Goal: Task Accomplishment & Management: Use online tool/utility

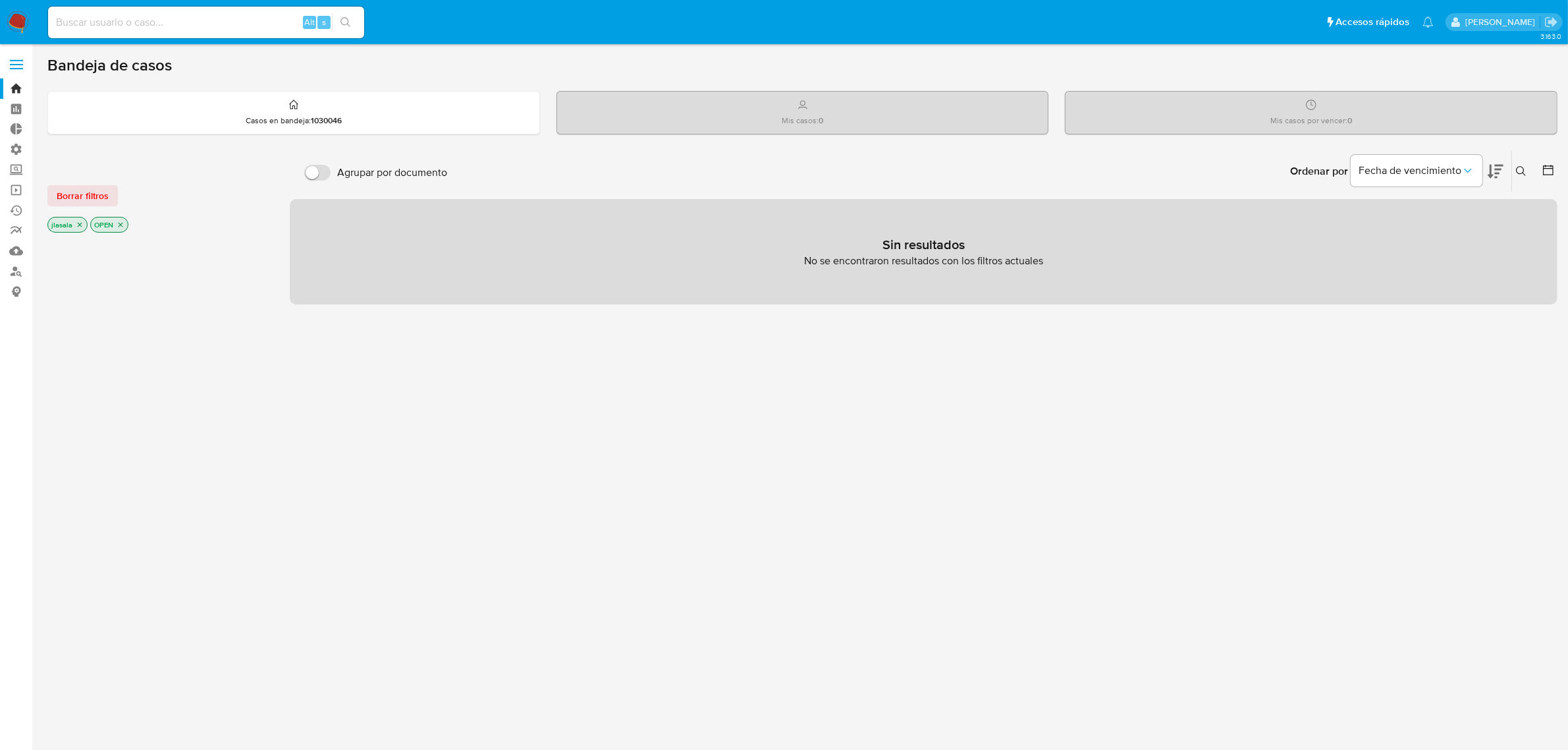
click at [17, 63] on label at bounding box center [16, 65] width 33 height 28
click at [0, 0] on input "checkbox" at bounding box center [0, 0] width 0 height 0
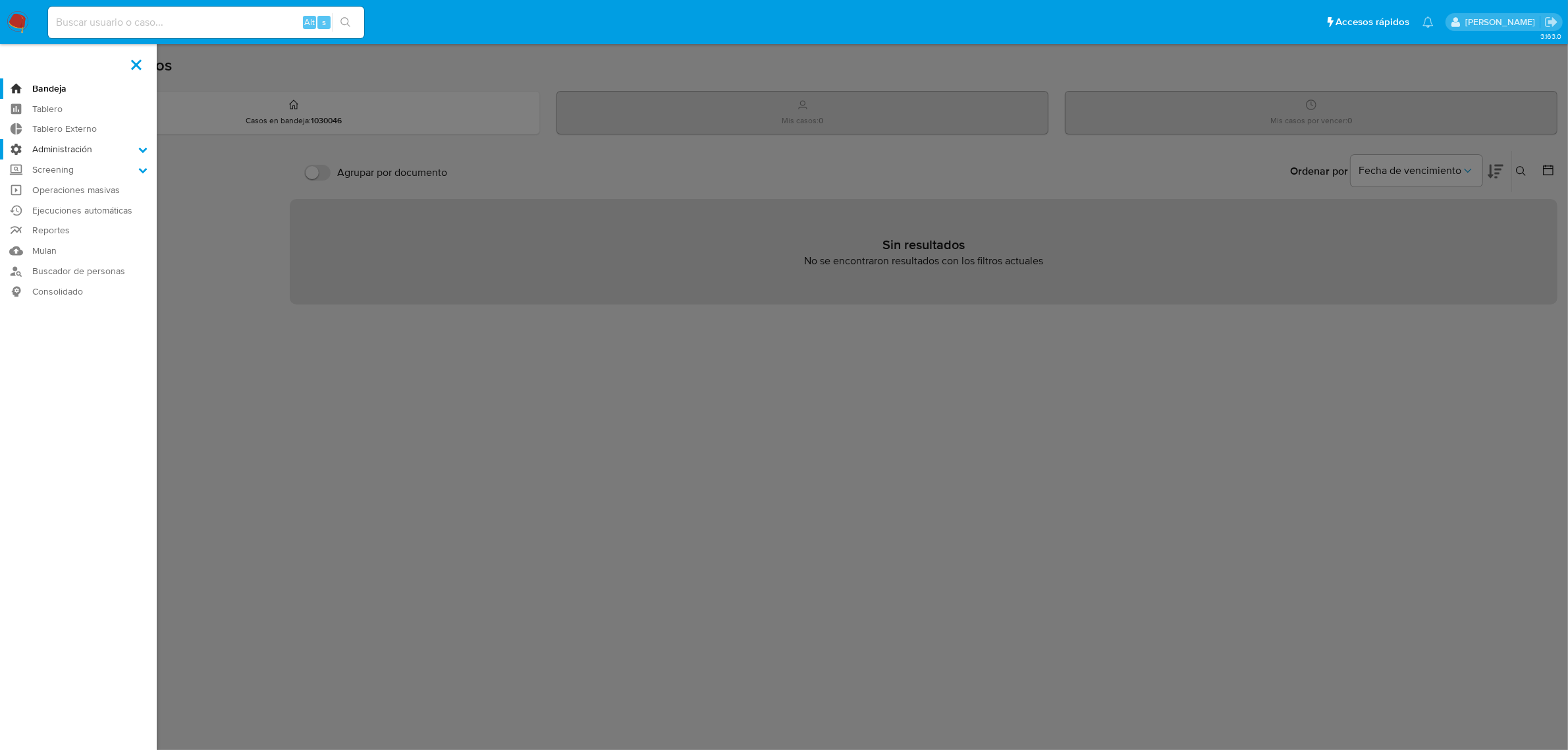
click at [92, 150] on label "Administración" at bounding box center [79, 149] width 157 height 20
click at [0, 0] on input "Administración" at bounding box center [0, 0] width 0 height 0
click at [53, 185] on link "Roles" at bounding box center [79, 184] width 157 height 17
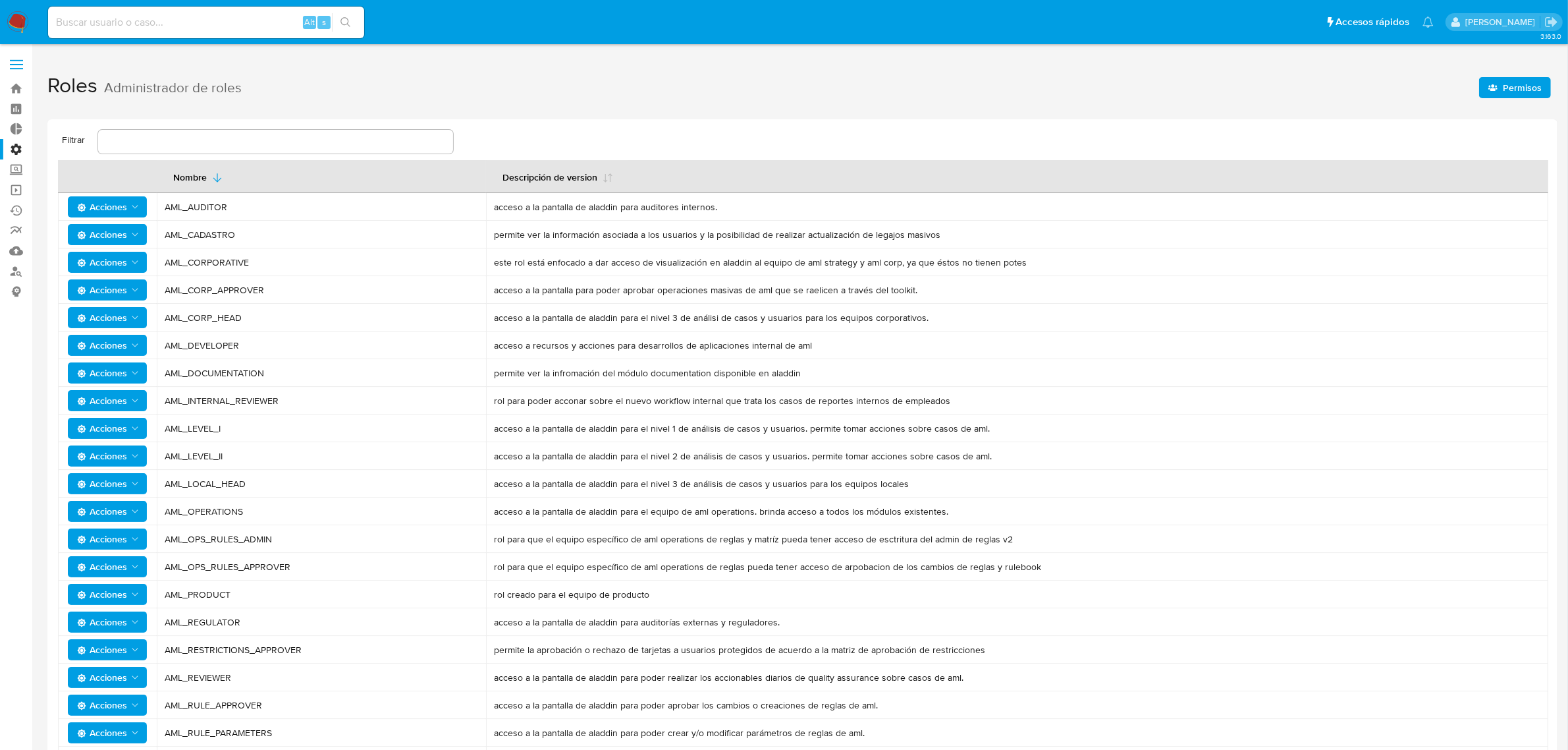
click at [15, 60] on span at bounding box center [16, 60] width 13 height 2
click at [0, 0] on input "checkbox" at bounding box center [0, 0] width 0 height 0
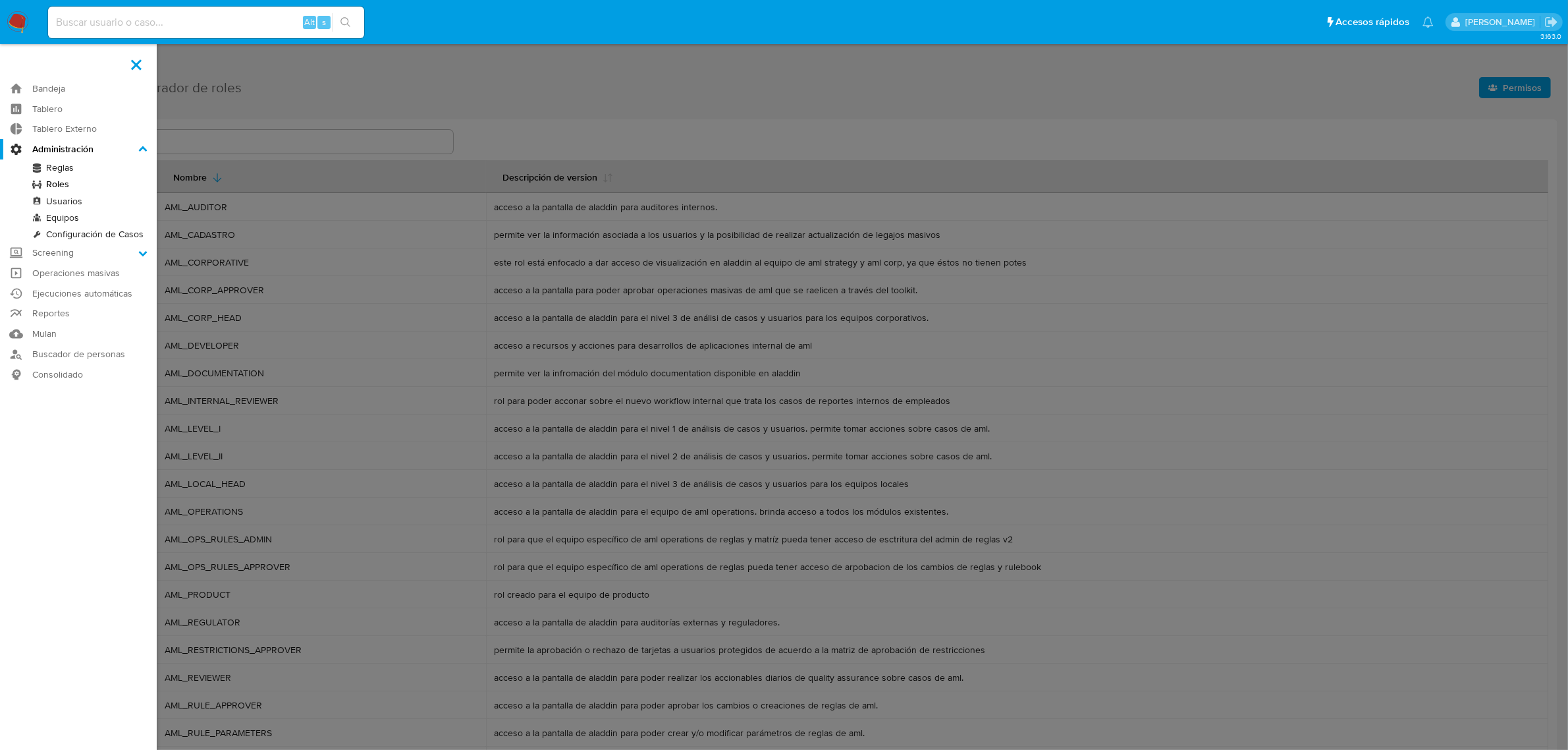
click at [72, 202] on link "Usuarios" at bounding box center [79, 202] width 157 height 17
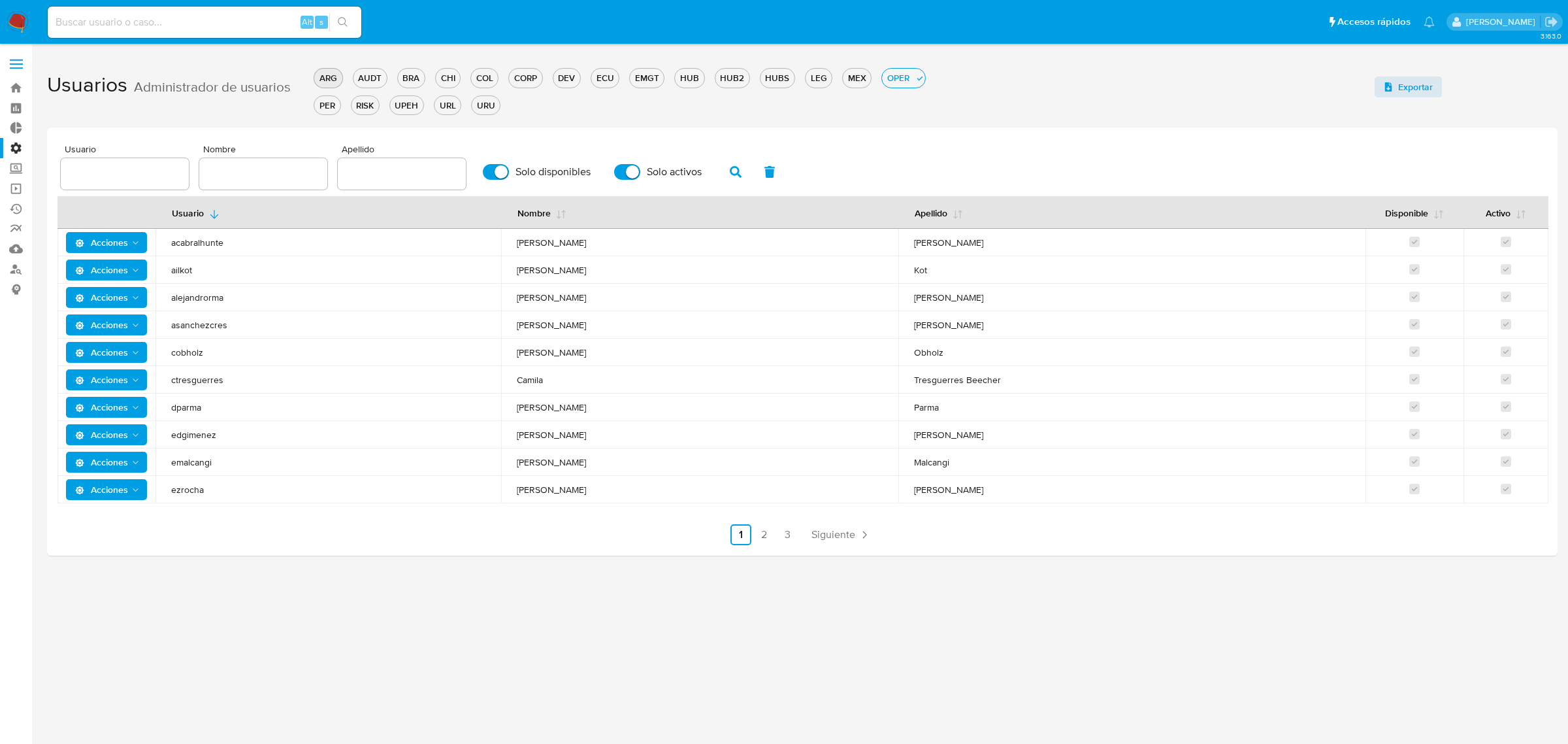
click at [333, 72] on div "ARG" at bounding box center [328, 78] width 28 height 12
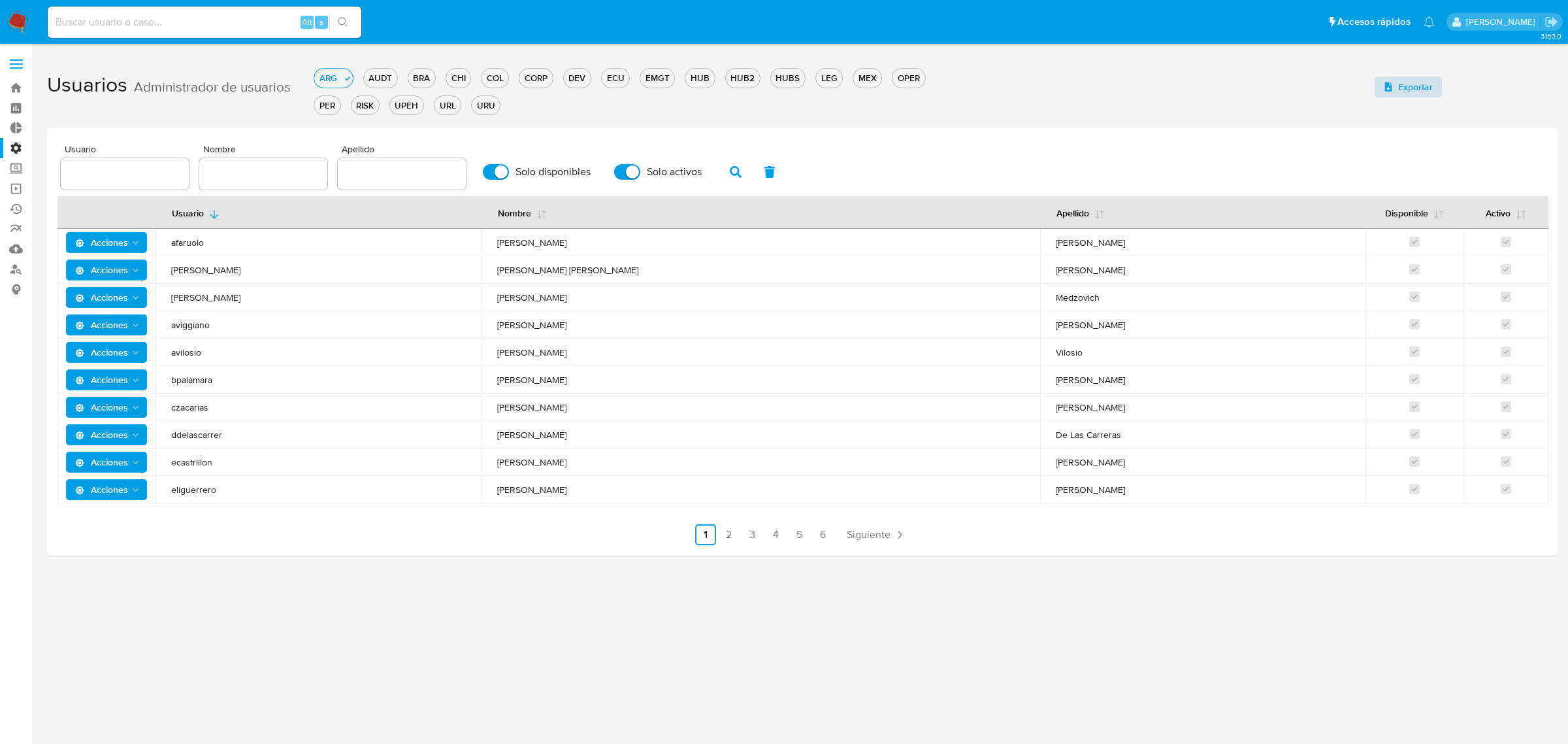
click at [1394, 90] on span "Exportar" at bounding box center [1407, 87] width 49 height 19
click at [338, 74] on div "ARG" at bounding box center [328, 78] width 28 height 12
click at [655, 76] on div "EMGT" at bounding box center [657, 78] width 34 height 12
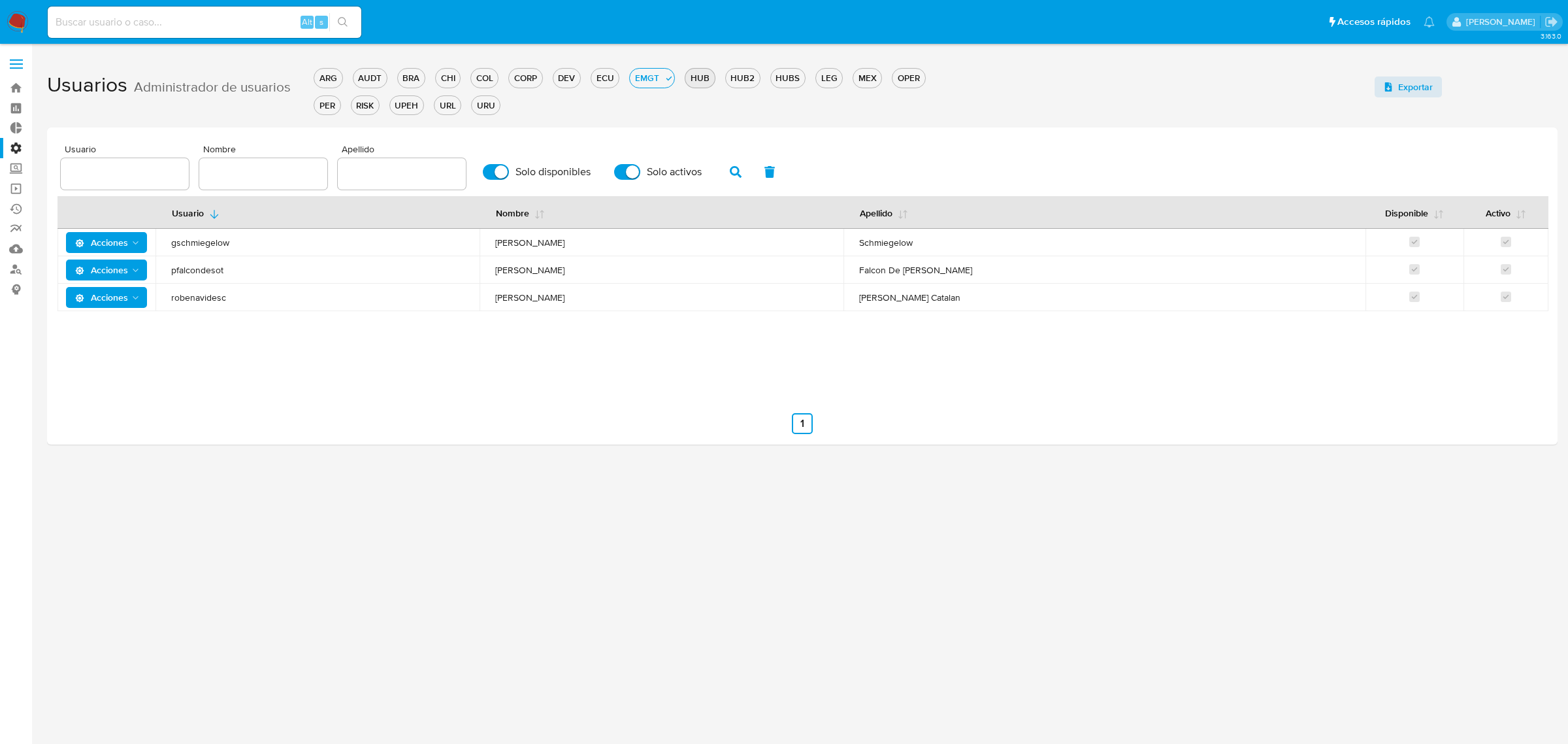
click at [697, 82] on div "HUB" at bounding box center [700, 78] width 29 height 12
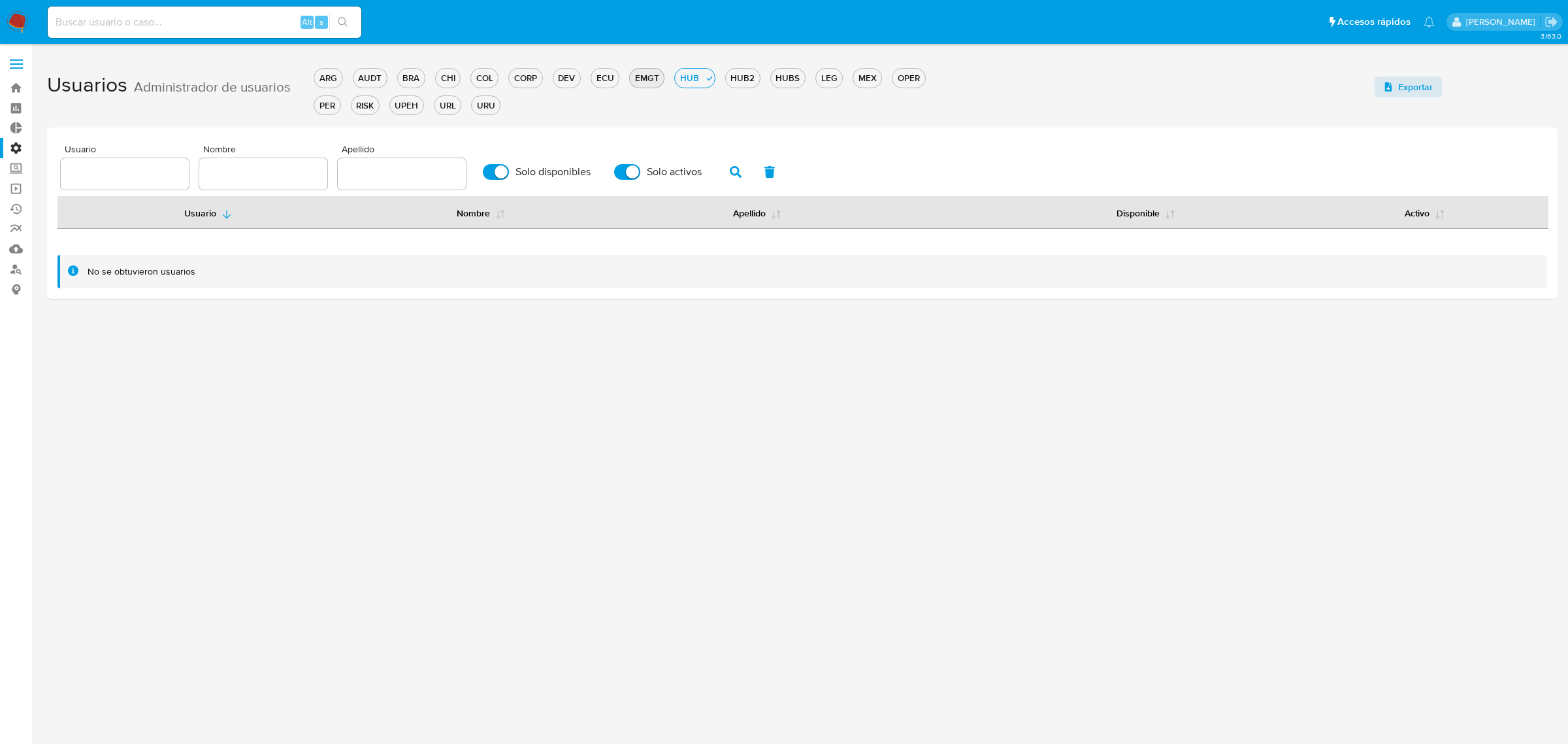
click at [650, 81] on div "EMGT" at bounding box center [646, 78] width 34 height 12
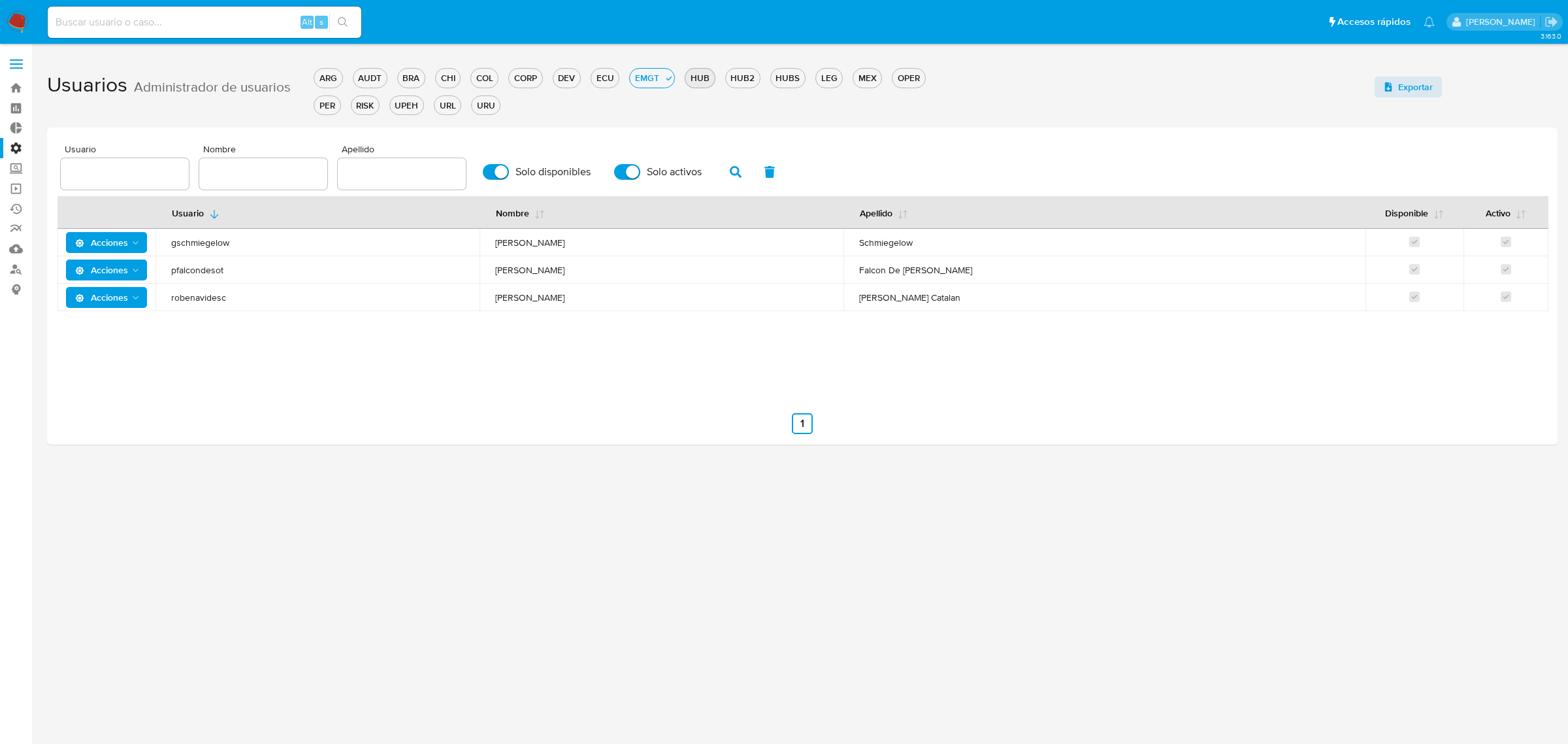
click at [696, 77] on div "HUB" at bounding box center [700, 78] width 29 height 12
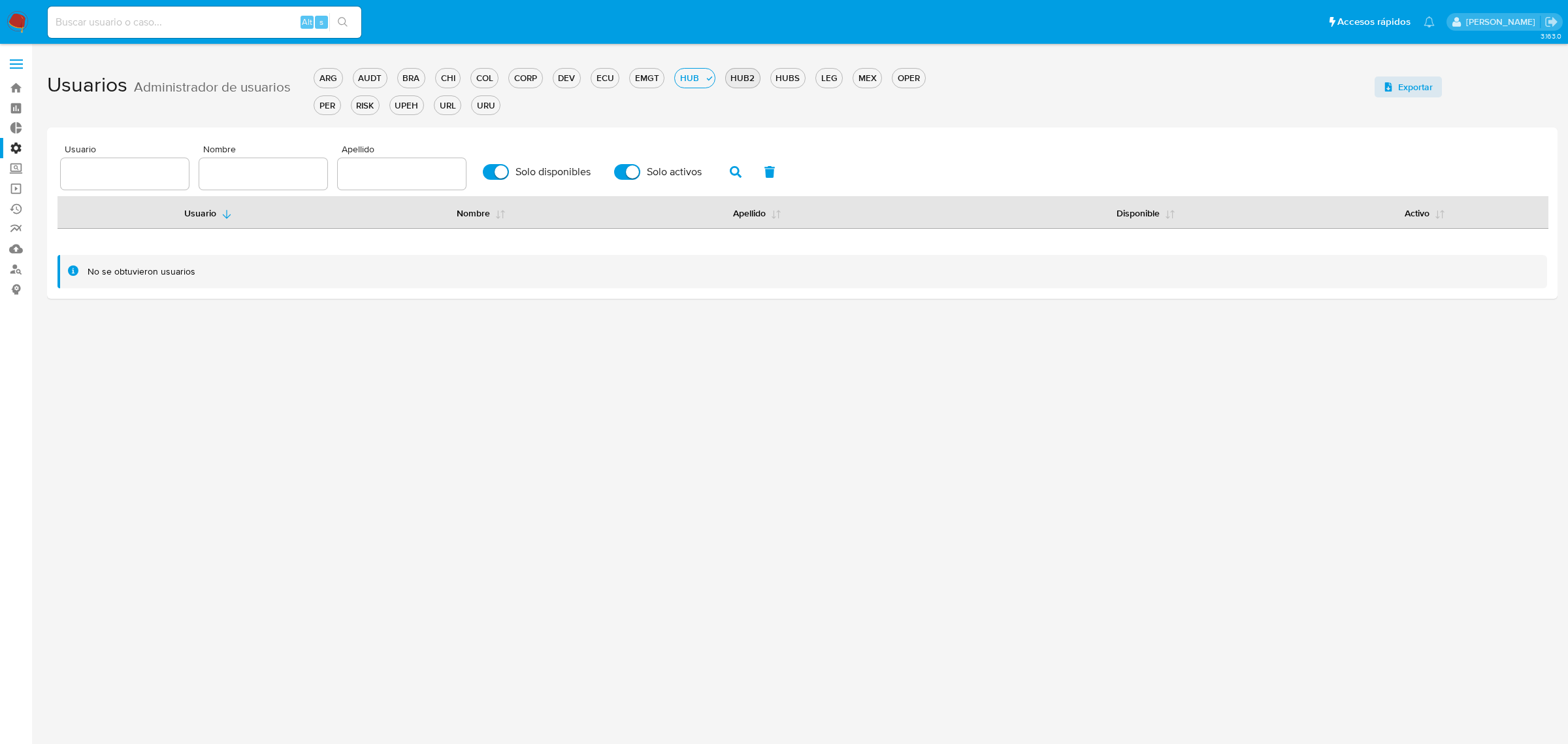
click at [735, 79] on div "HUB2" at bounding box center [742, 78] width 34 height 12
click at [795, 79] on div "HUBS" at bounding box center [787, 78] width 34 height 12
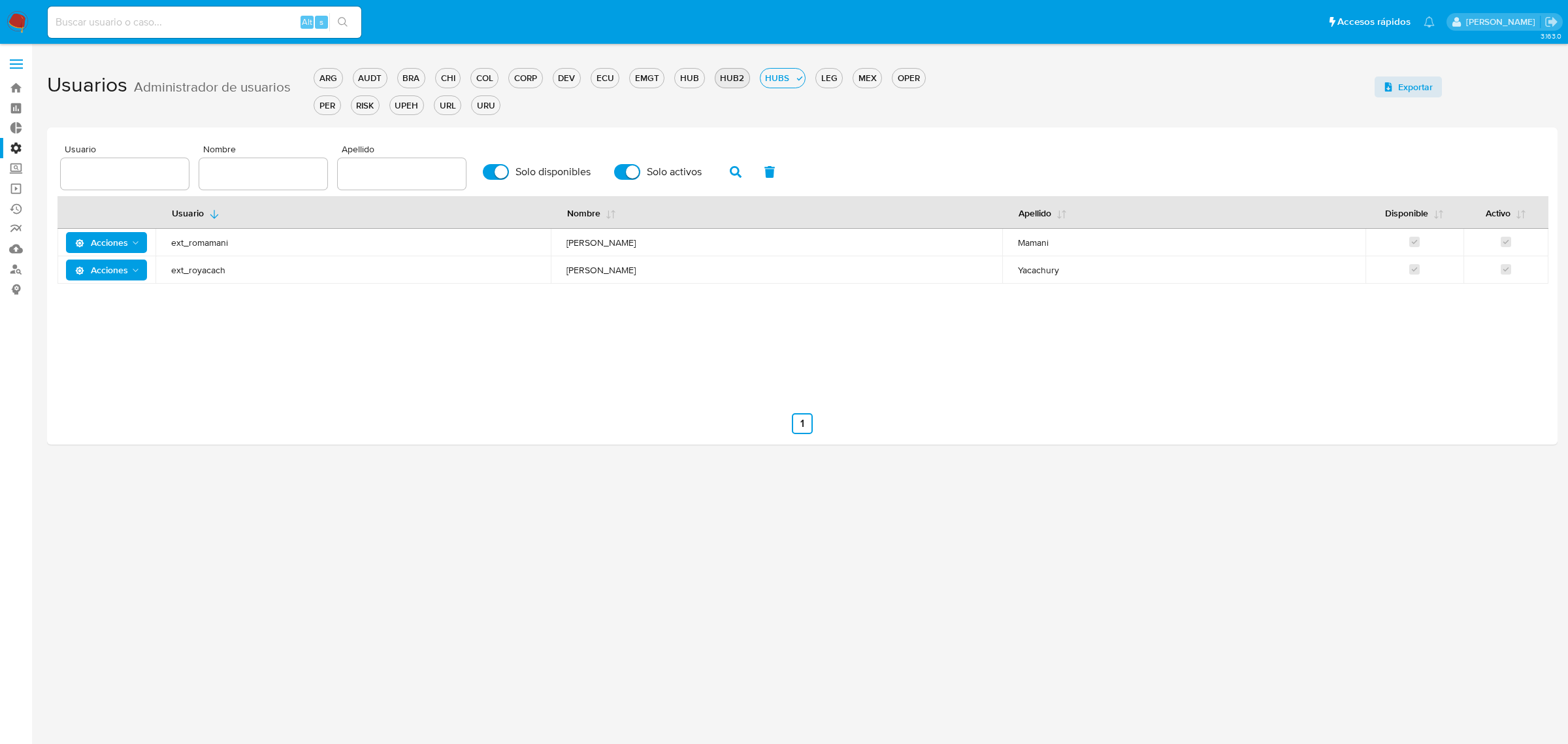
click at [725, 74] on div "HUB2" at bounding box center [732, 78] width 34 height 12
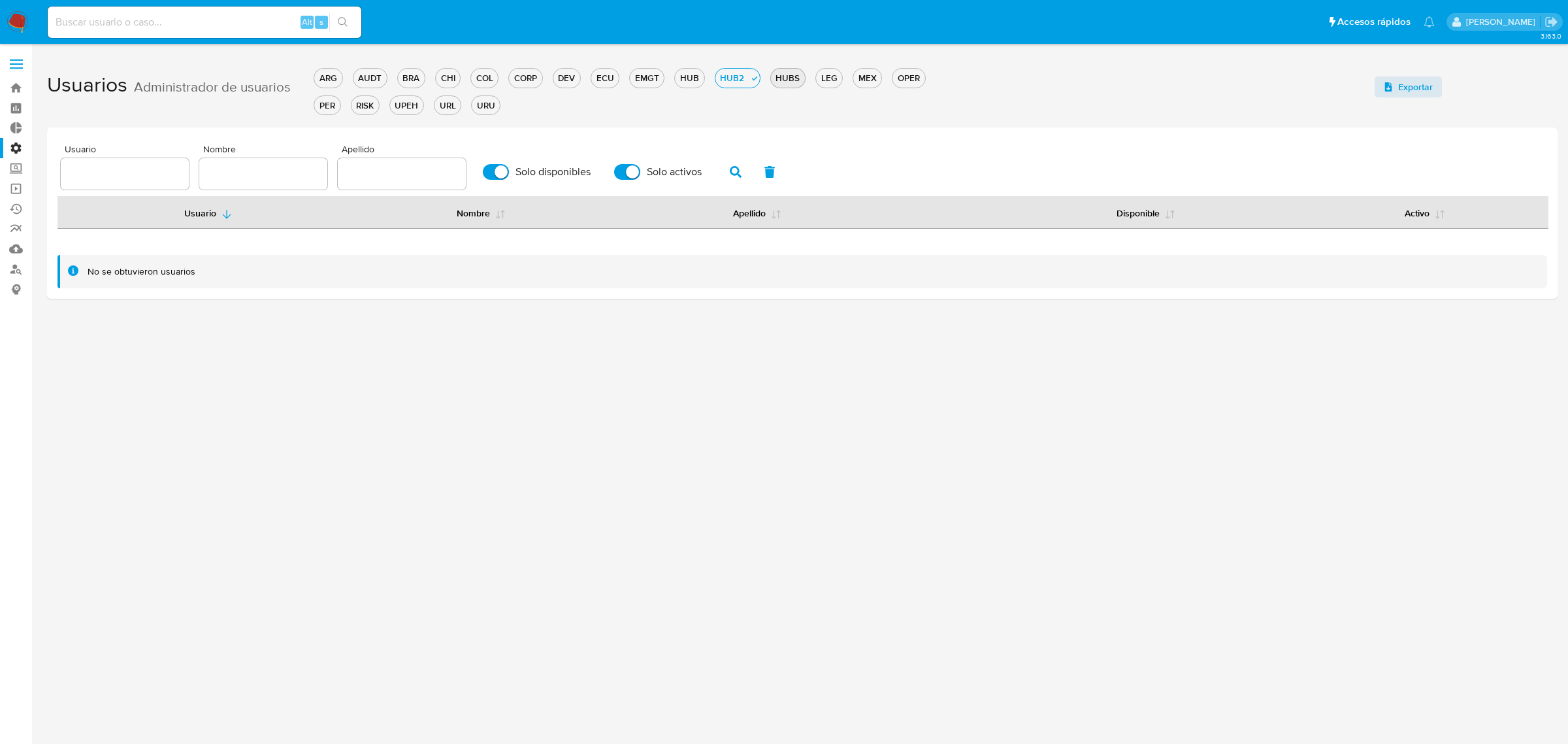
click at [781, 79] on div "HUBS" at bounding box center [787, 78] width 34 height 12
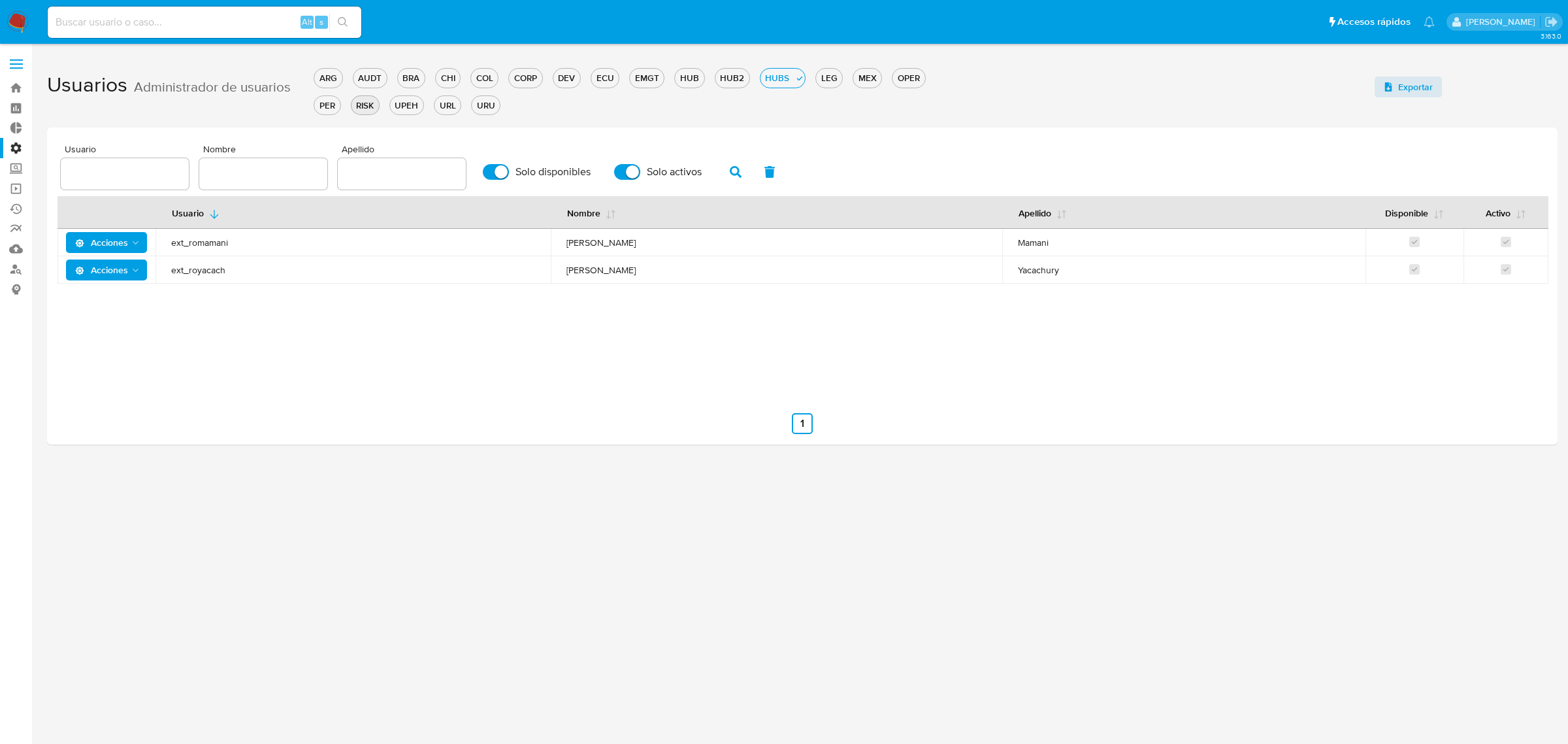
click at [368, 105] on div "RISK" at bounding box center [365, 105] width 28 height 12
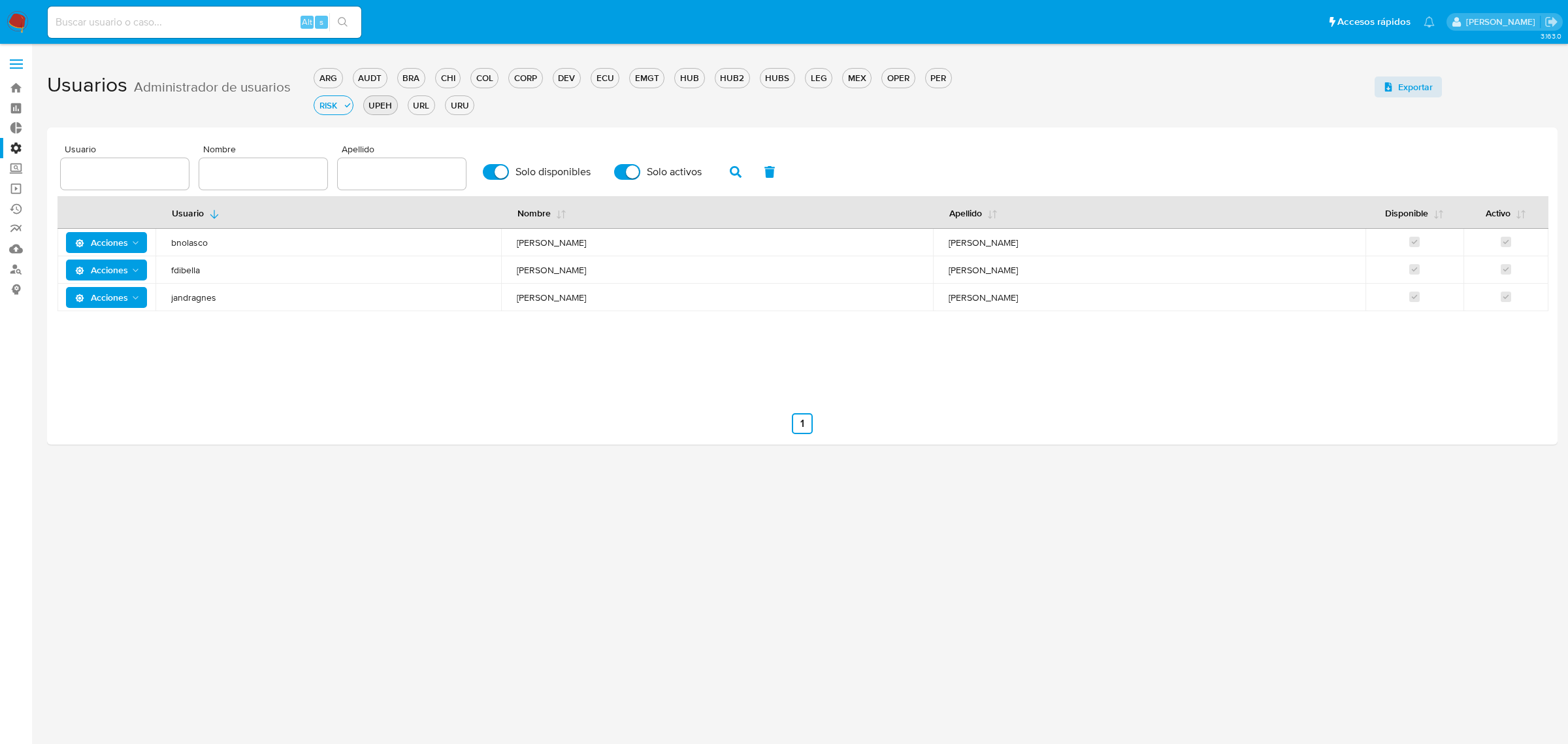
click at [378, 109] on div "UPEH" at bounding box center [380, 105] width 33 height 12
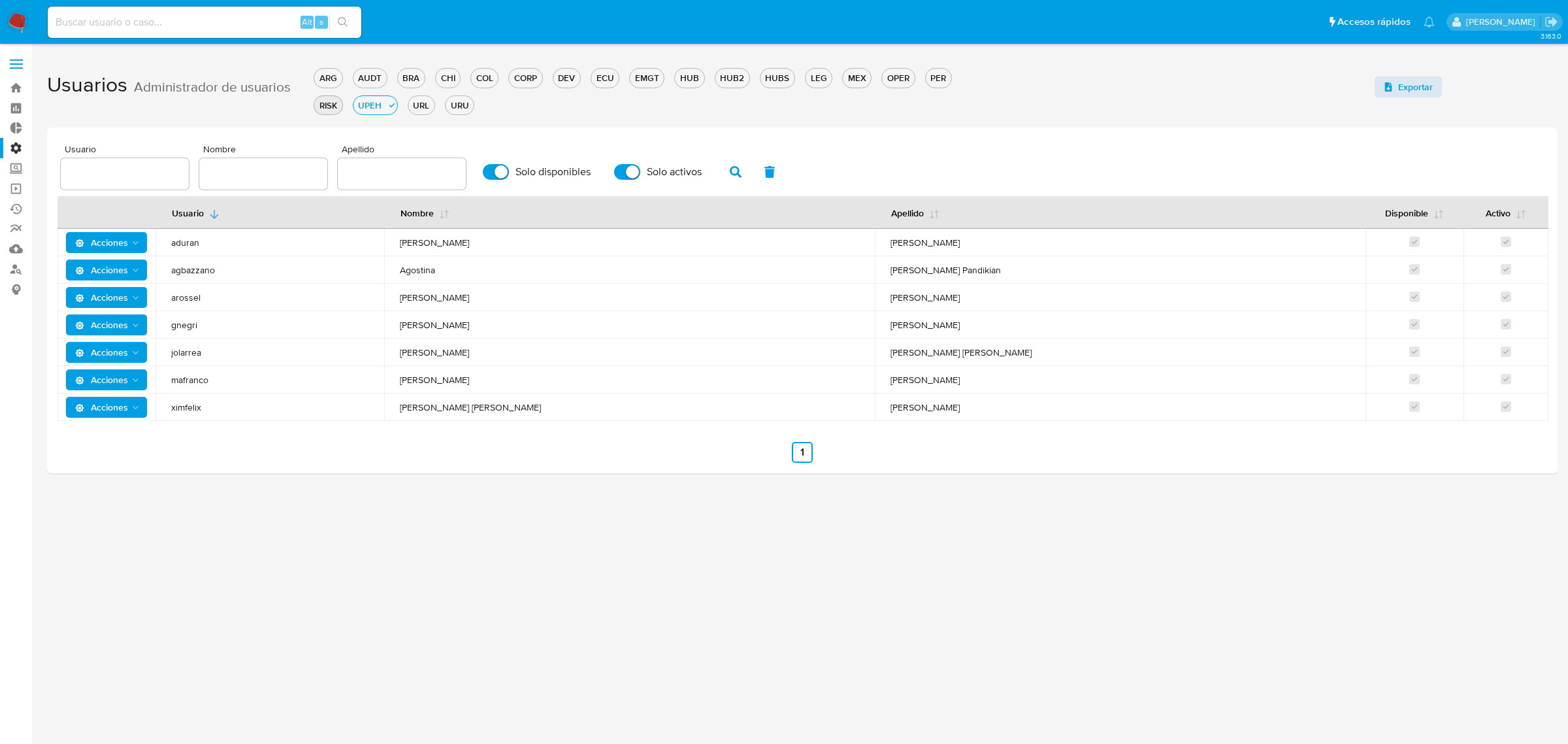
click at [334, 99] on div "RISK" at bounding box center [328, 105] width 28 height 12
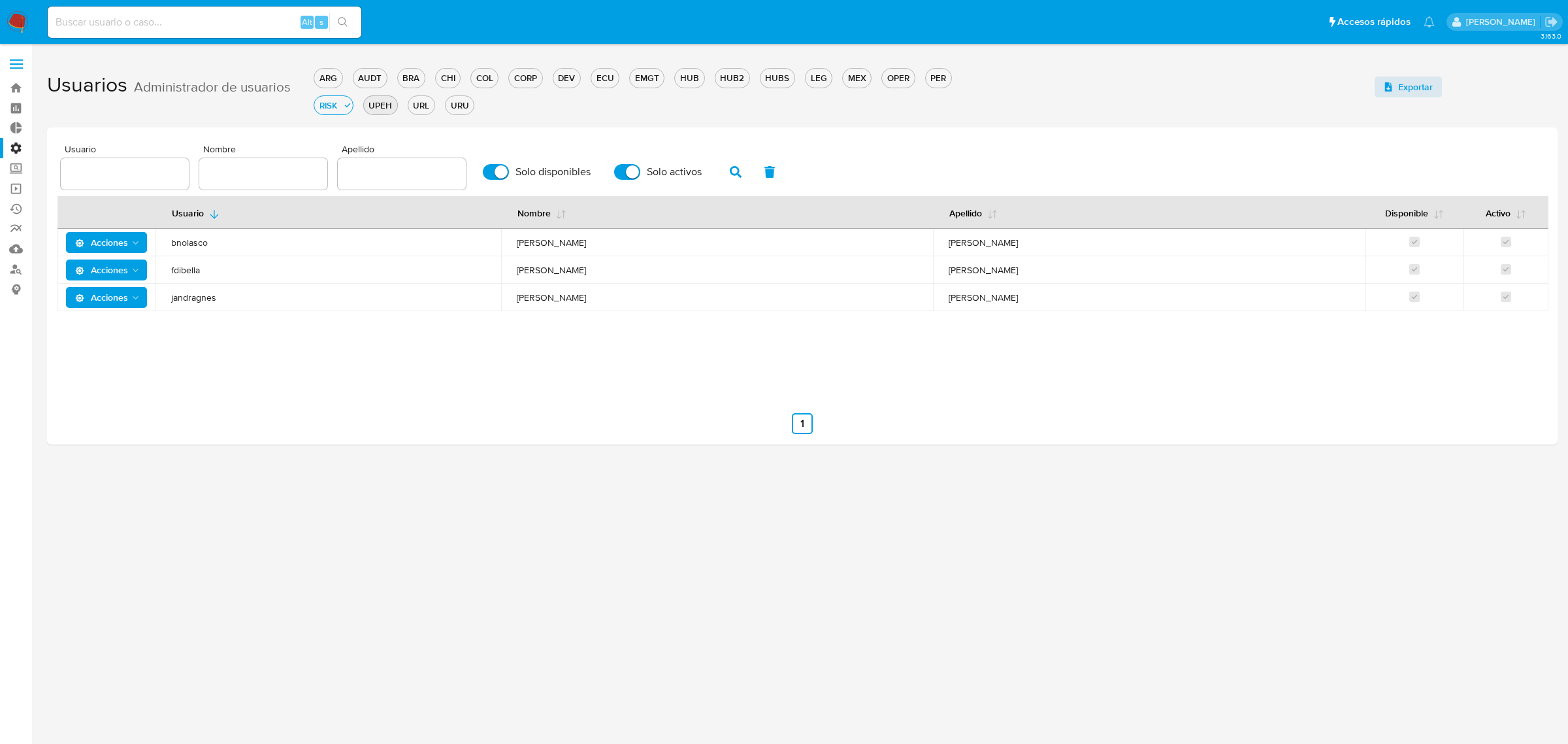
click at [376, 103] on div "UPEH" at bounding box center [380, 105] width 33 height 12
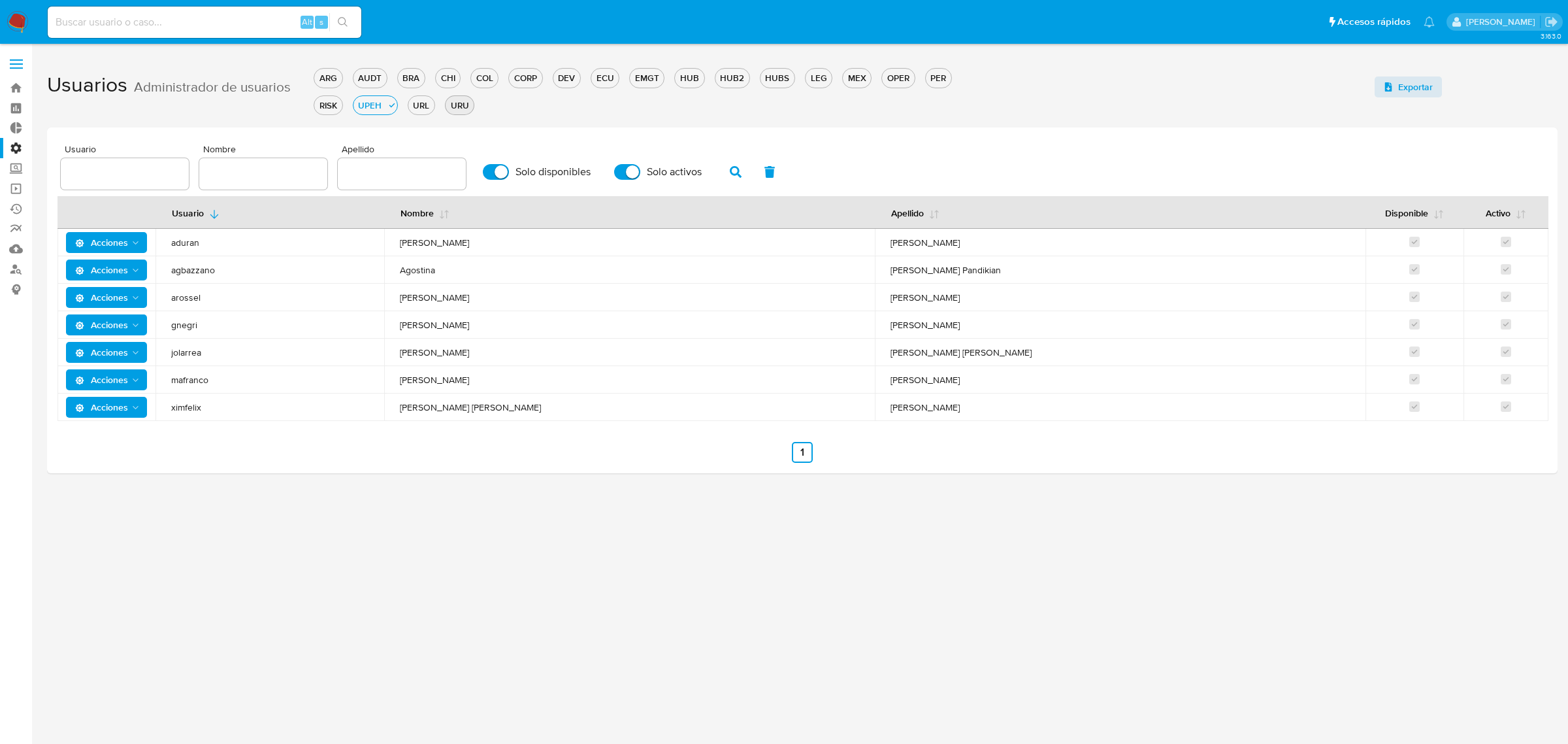
click at [462, 106] on div "URU" at bounding box center [459, 105] width 28 height 12
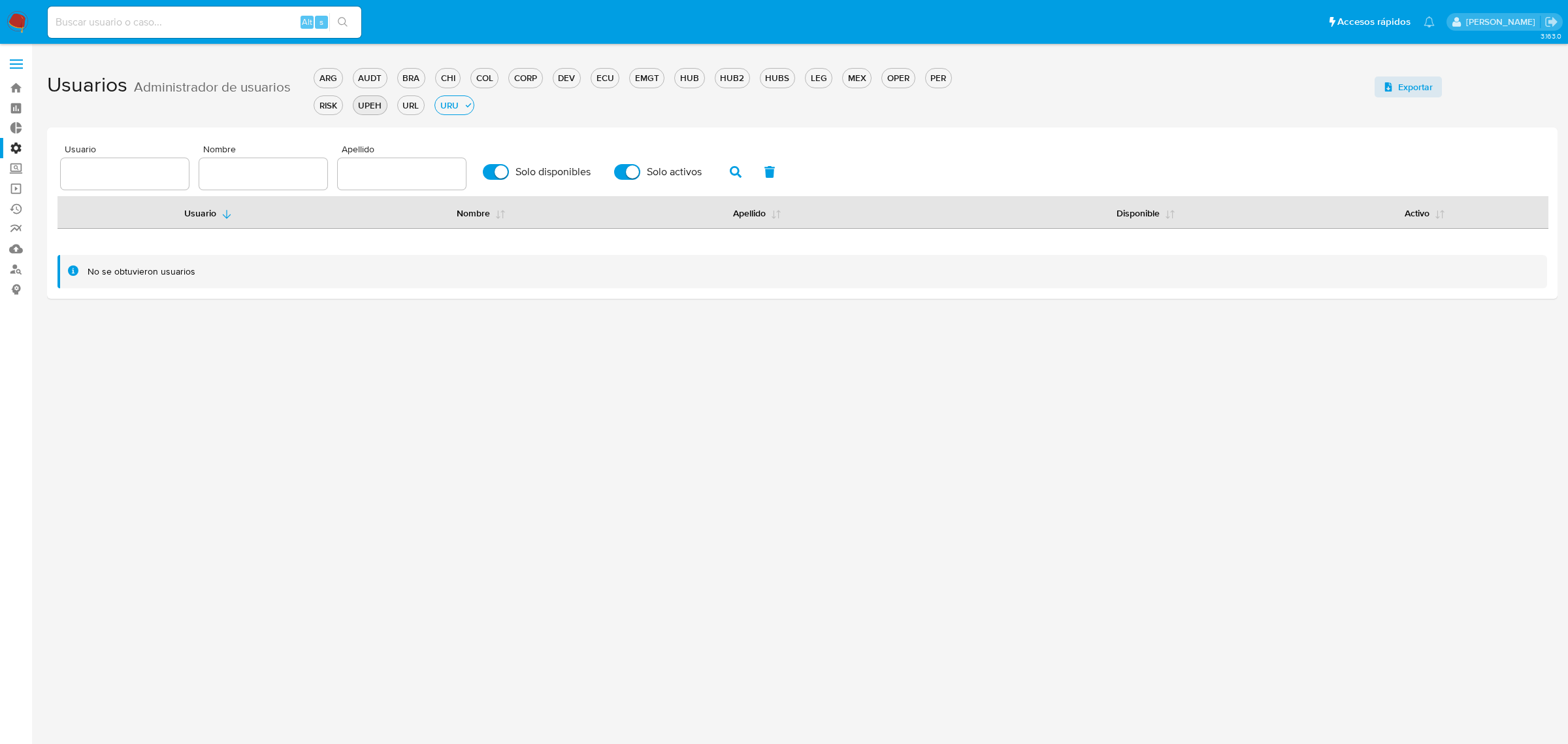
click at [373, 108] on div "UPEH" at bounding box center [370, 105] width 33 height 12
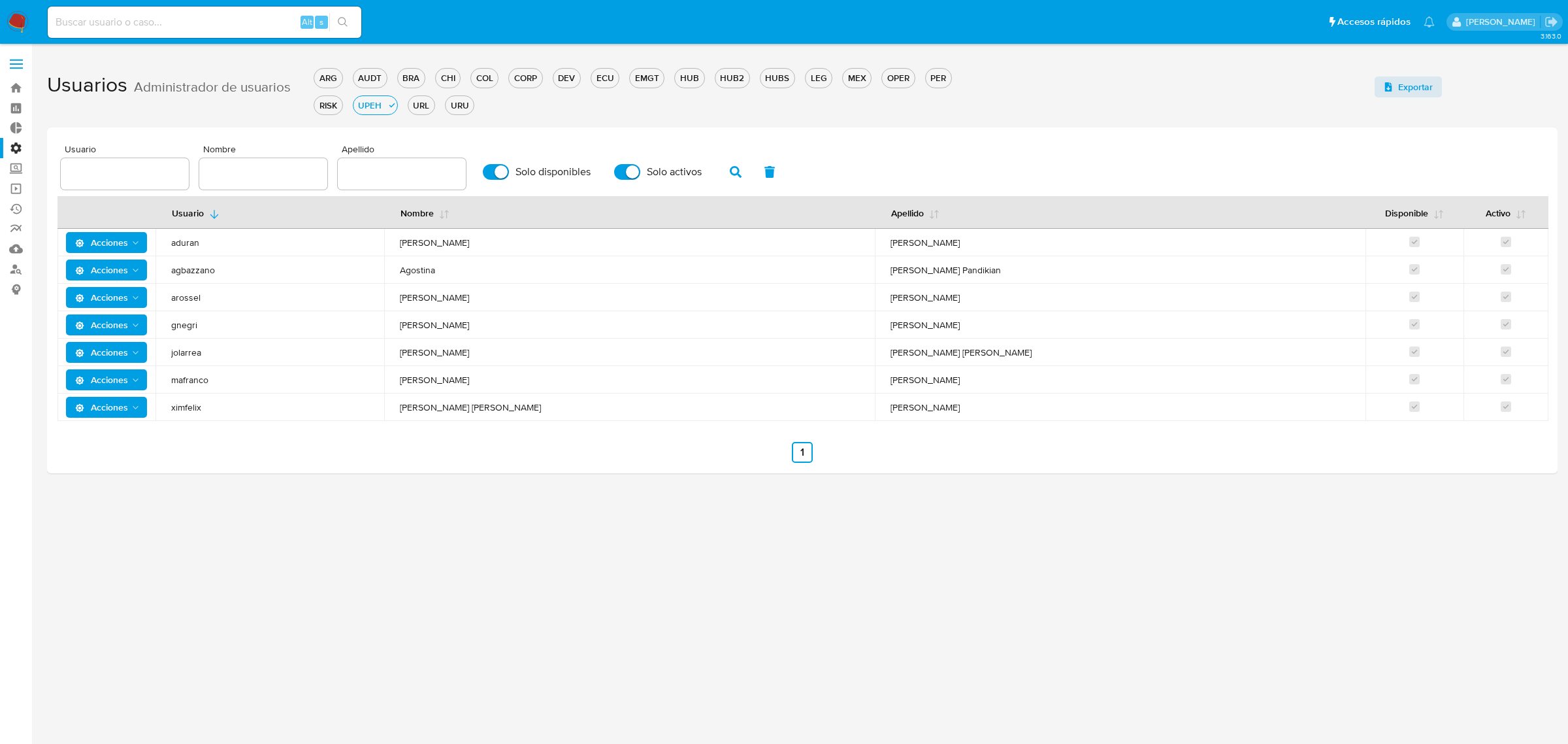
click at [13, 66] on label at bounding box center [16, 64] width 32 height 28
click at [0, 0] on input "checkbox" at bounding box center [0, 0] width 0 height 0
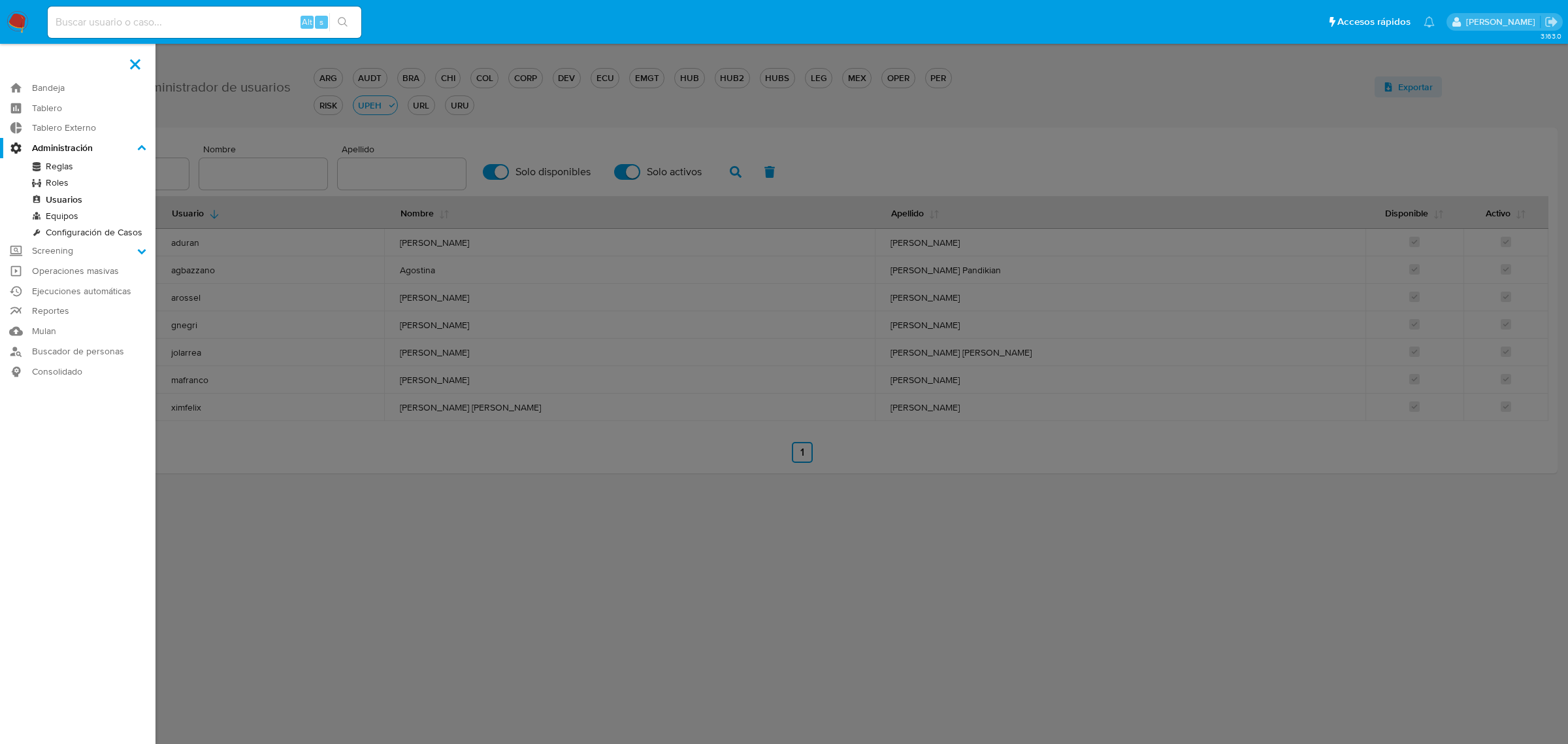
click at [69, 217] on link "Equipos" at bounding box center [78, 216] width 156 height 17
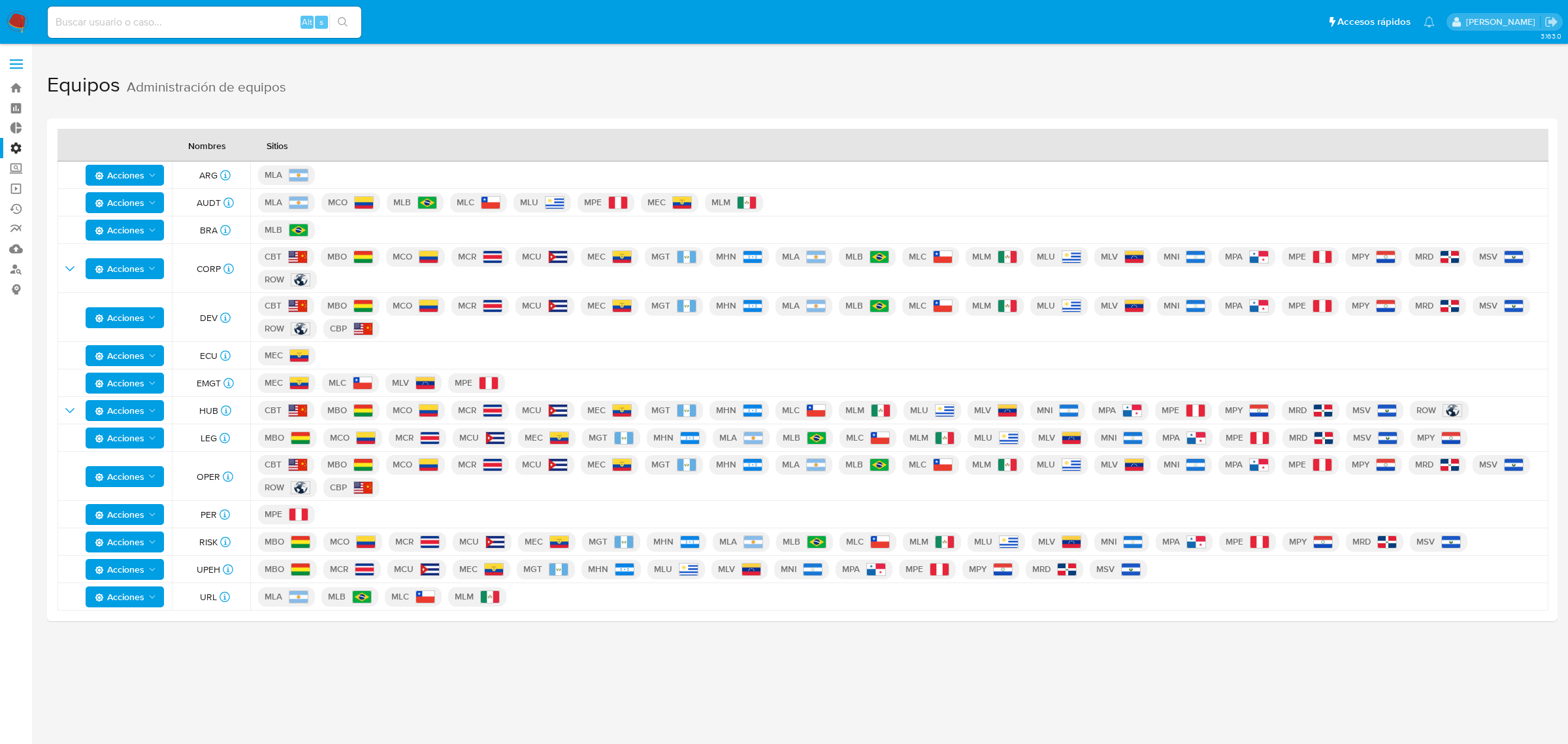
click at [289, 174] on img at bounding box center [298, 175] width 19 height 13
click at [17, 62] on label at bounding box center [16, 64] width 32 height 28
click at [0, 0] on input "checkbox" at bounding box center [0, 0] width 0 height 0
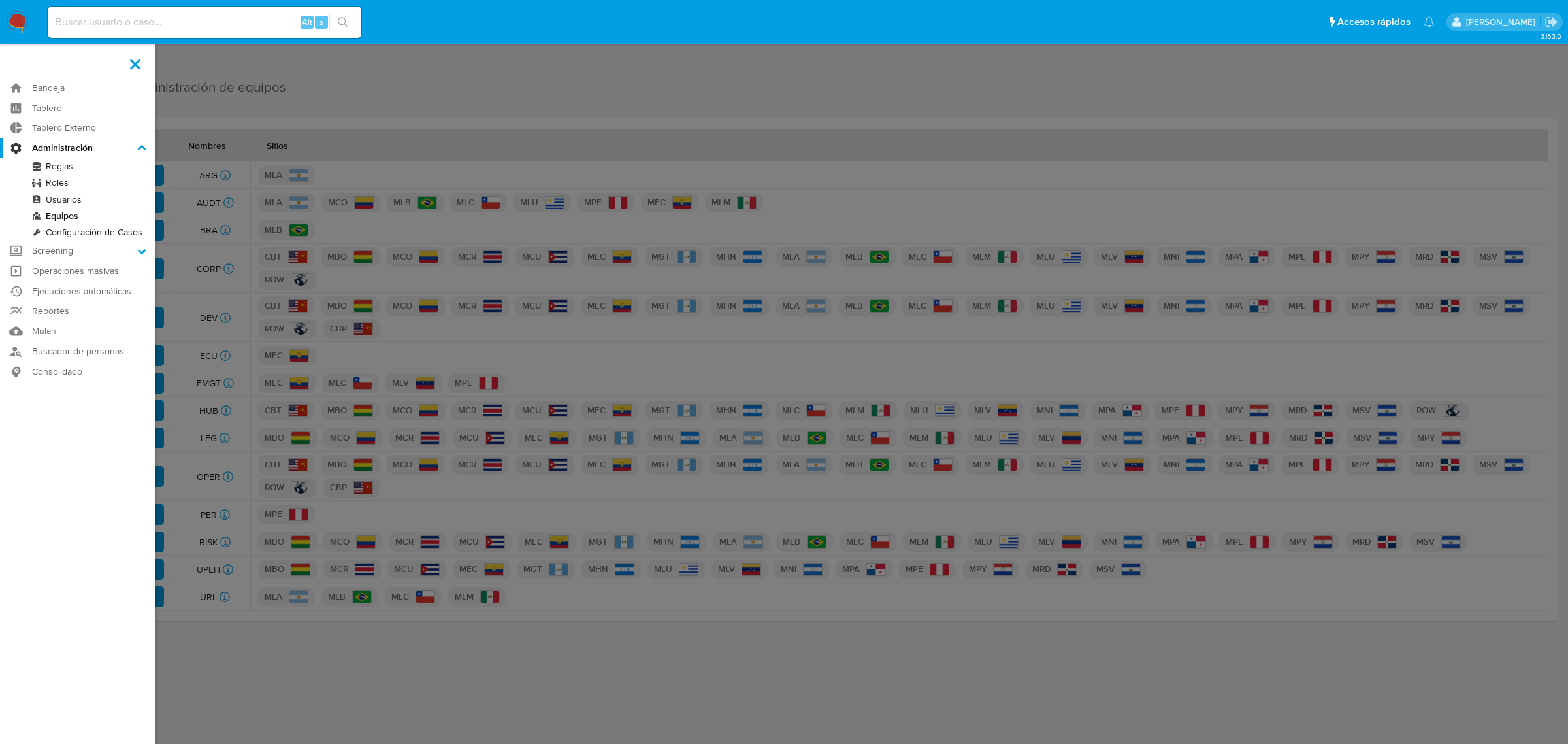
click at [69, 197] on link "Usuarios" at bounding box center [78, 200] width 156 height 17
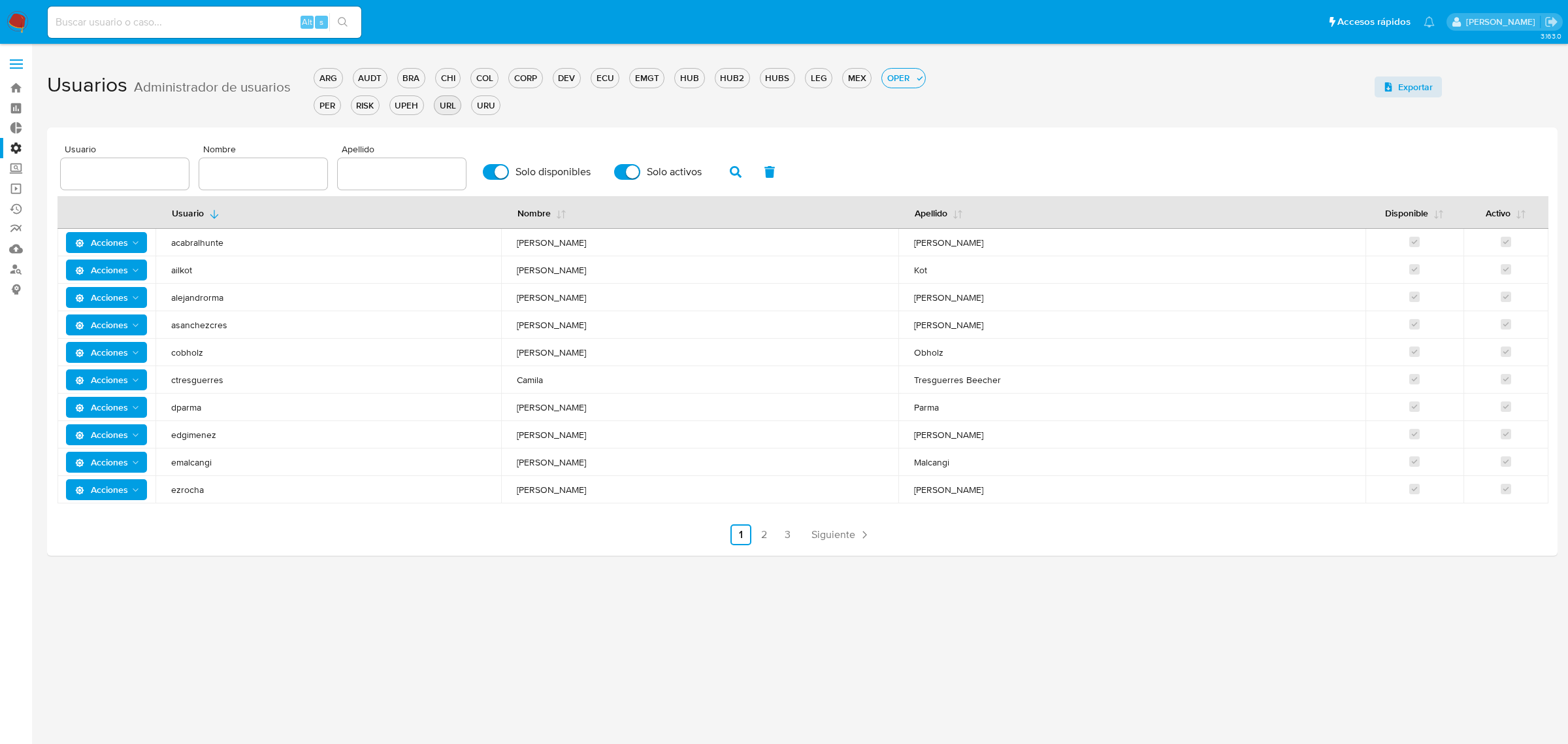
click at [452, 102] on div "URL" at bounding box center [447, 105] width 26 height 12
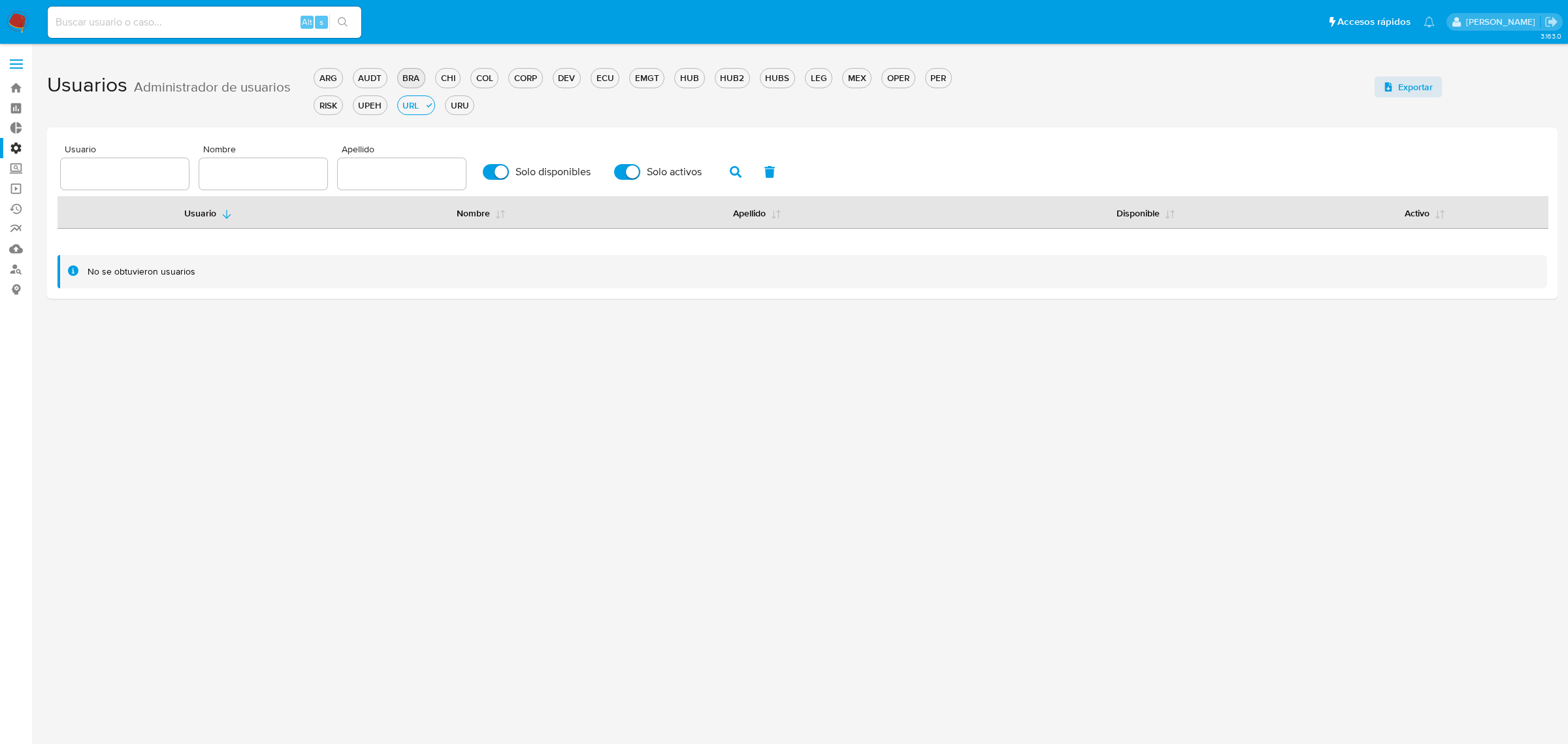
click at [409, 77] on div "BRA" at bounding box center [411, 78] width 27 height 12
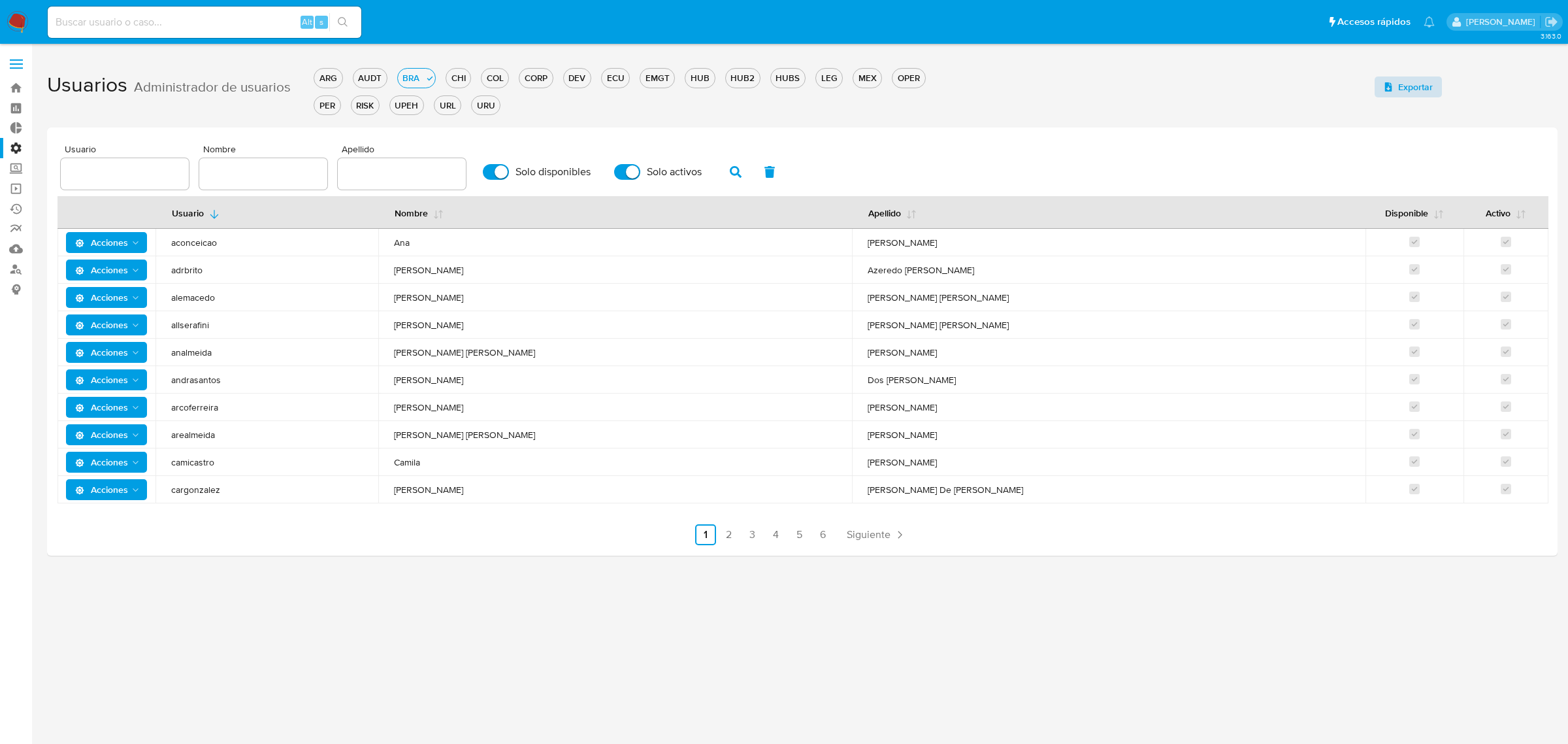
click at [1409, 85] on span "Exportar" at bounding box center [1415, 87] width 34 height 21
click at [872, 82] on div "MEX" at bounding box center [867, 78] width 28 height 12
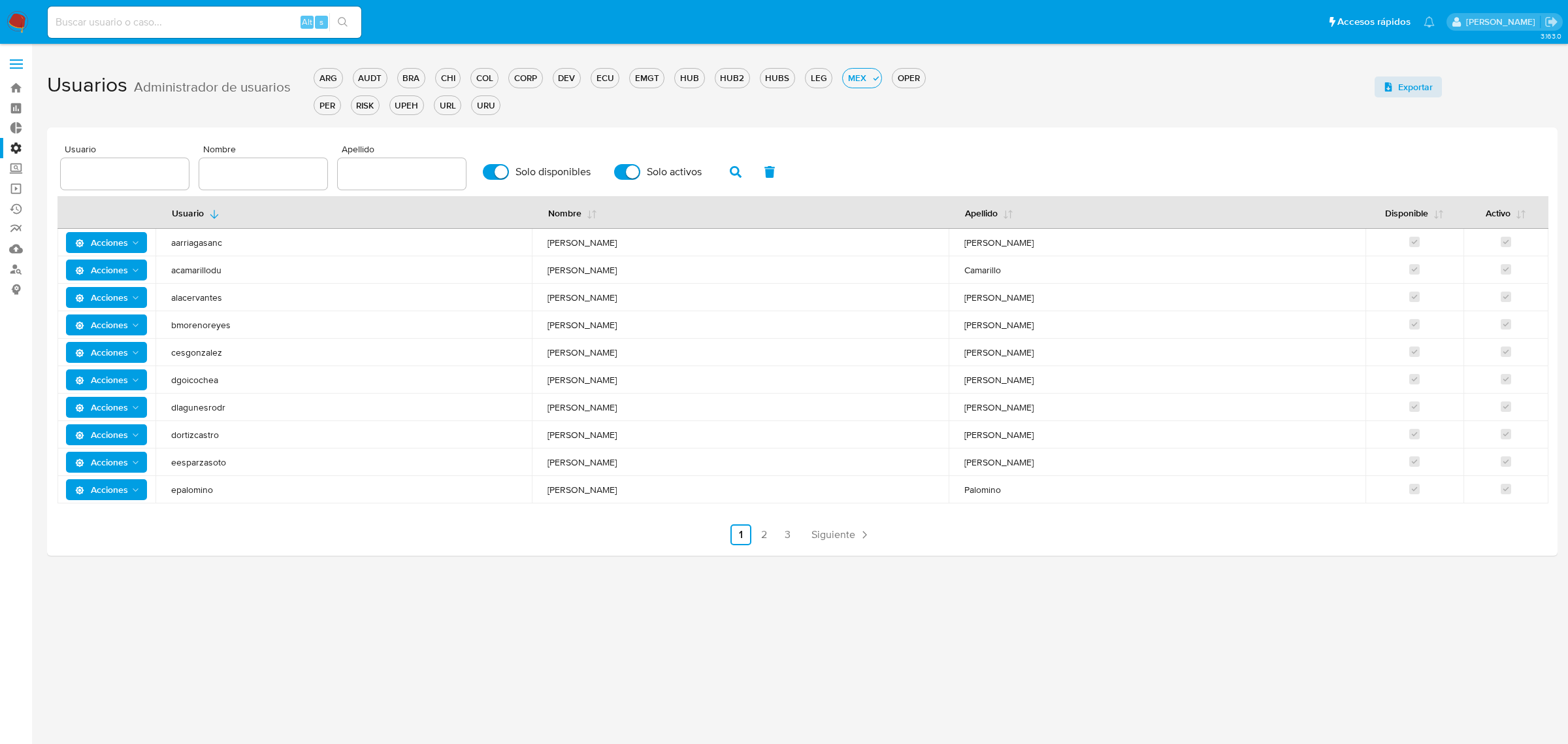
click at [1405, 89] on span "Exportar" at bounding box center [1415, 87] width 34 height 21
click at [487, 79] on div "COL" at bounding box center [484, 78] width 27 height 12
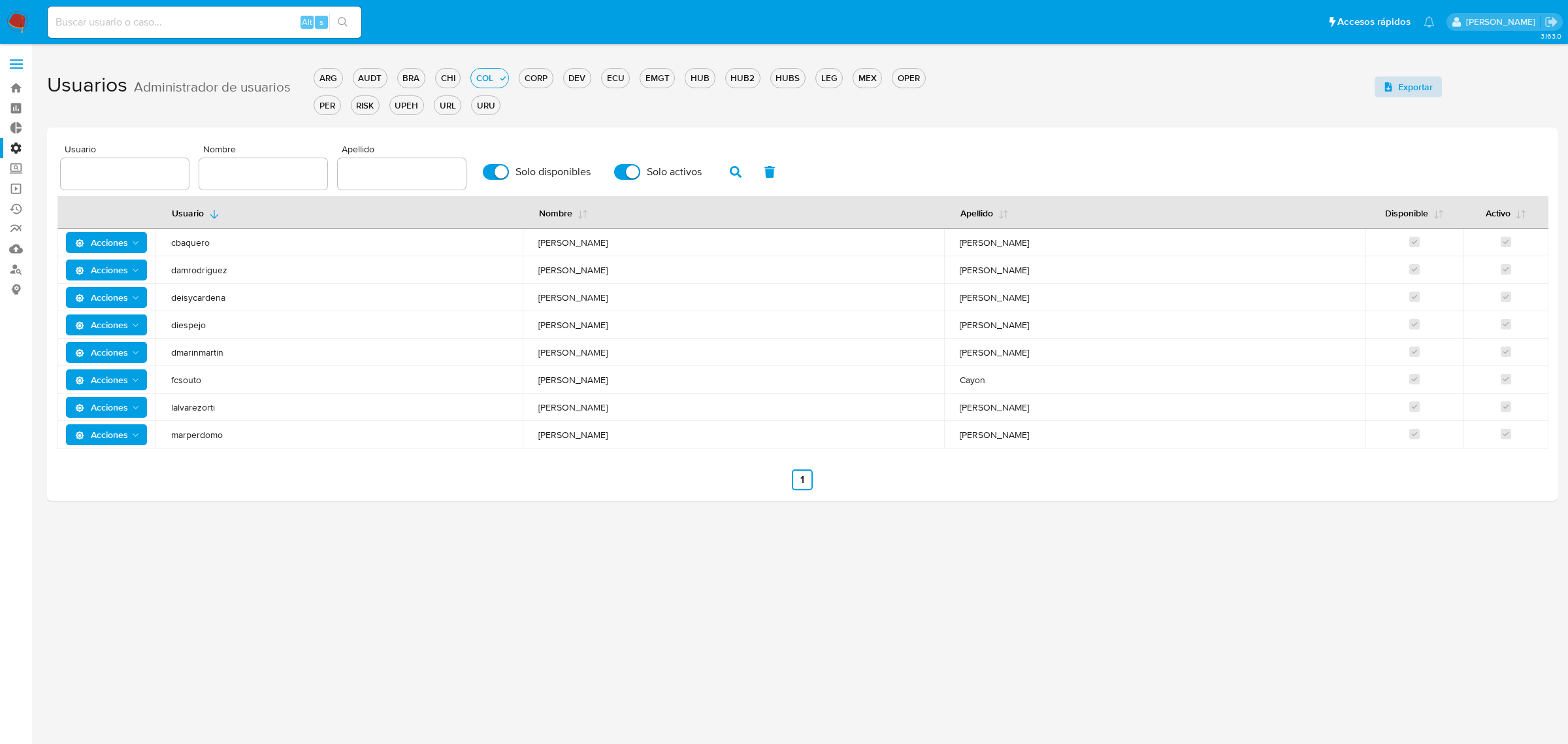
click at [1409, 83] on span "Exportar" at bounding box center [1415, 87] width 34 height 21
click at [485, 105] on div "URU" at bounding box center [485, 105] width 28 height 12
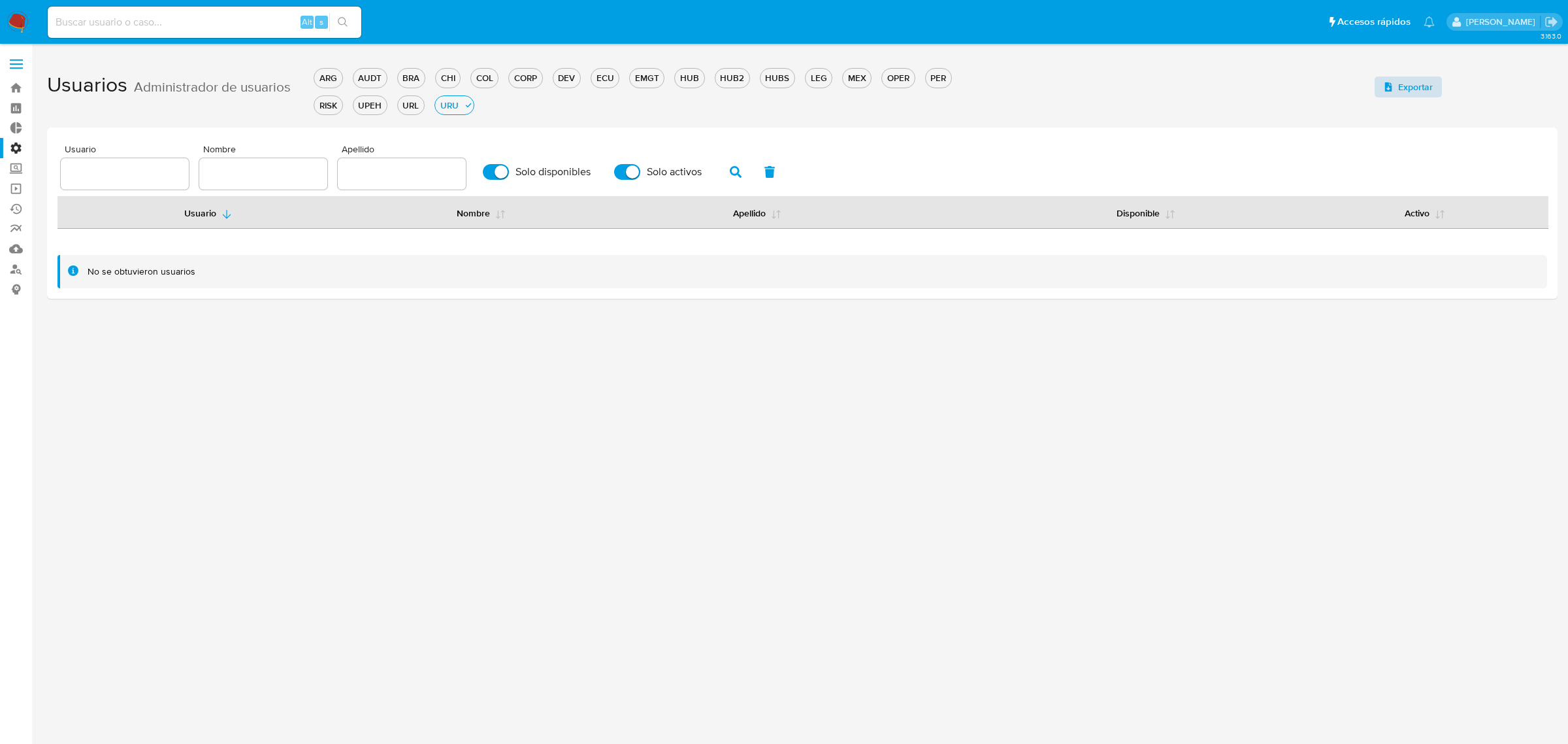
click at [1405, 92] on span "Exportar" at bounding box center [1415, 87] width 34 height 21
click at [455, 105] on div "URU" at bounding box center [449, 105] width 28 height 12
click at [449, 79] on div "CHI" at bounding box center [447, 78] width 24 height 12
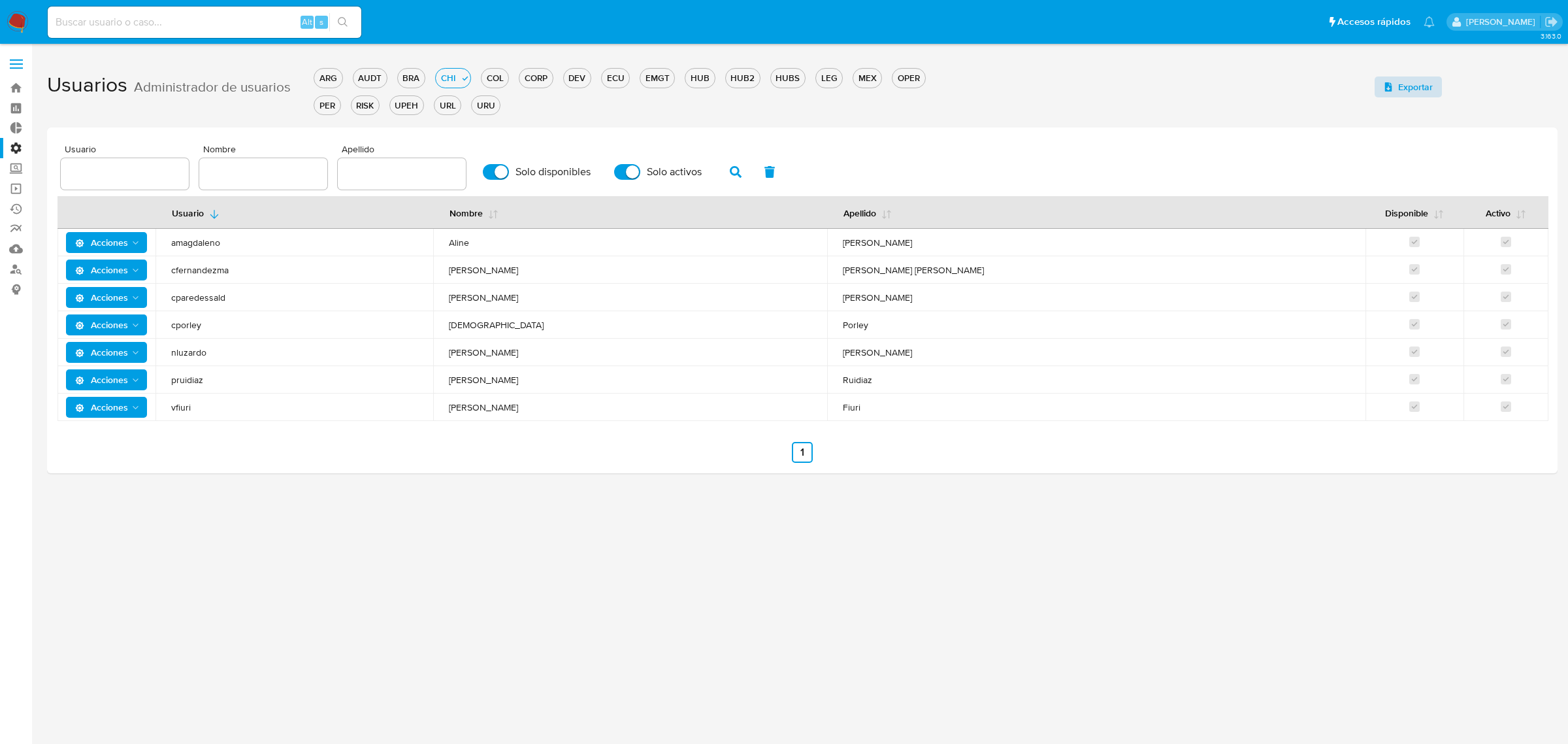
click at [1399, 88] on span "Exportar" at bounding box center [1415, 87] width 34 height 21
click at [453, 74] on div "CHI" at bounding box center [447, 78] width 24 height 12
click at [19, 63] on span at bounding box center [16, 64] width 13 height 2
click at [0, 0] on input "checkbox" at bounding box center [0, 0] width 0 height 0
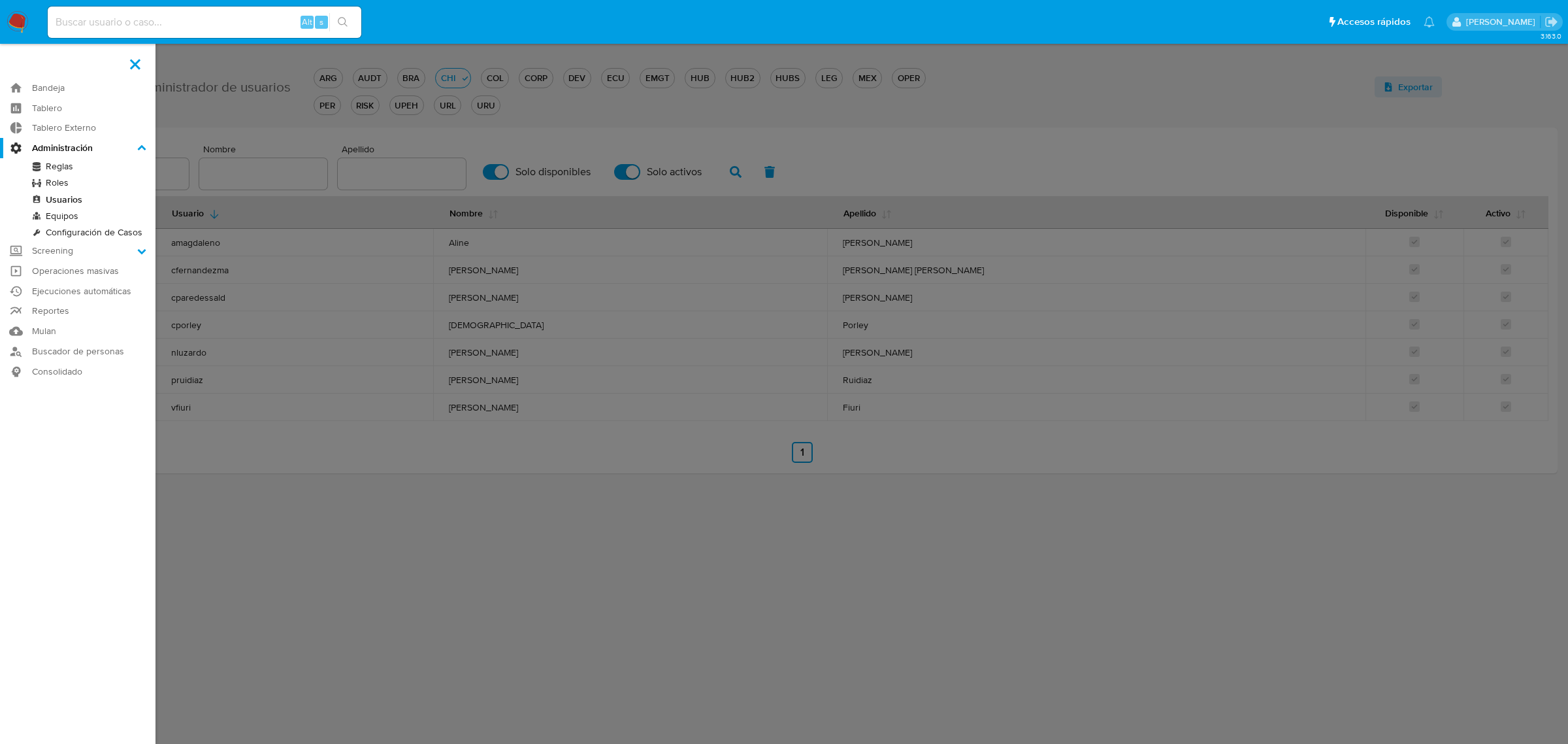
click at [70, 214] on link "Equipos" at bounding box center [78, 216] width 156 height 17
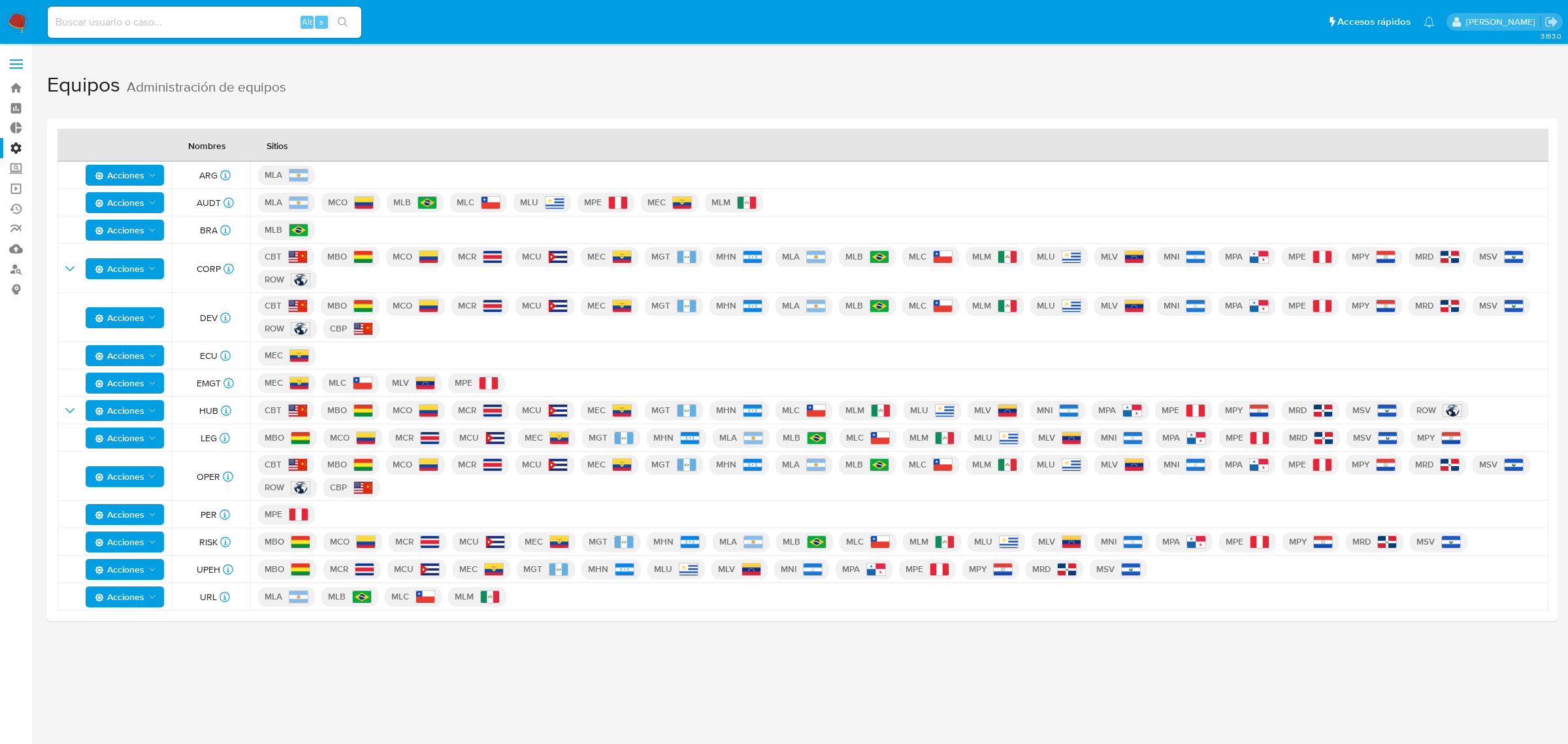
click at [13, 142] on label "Administración" at bounding box center [78, 148] width 156 height 20
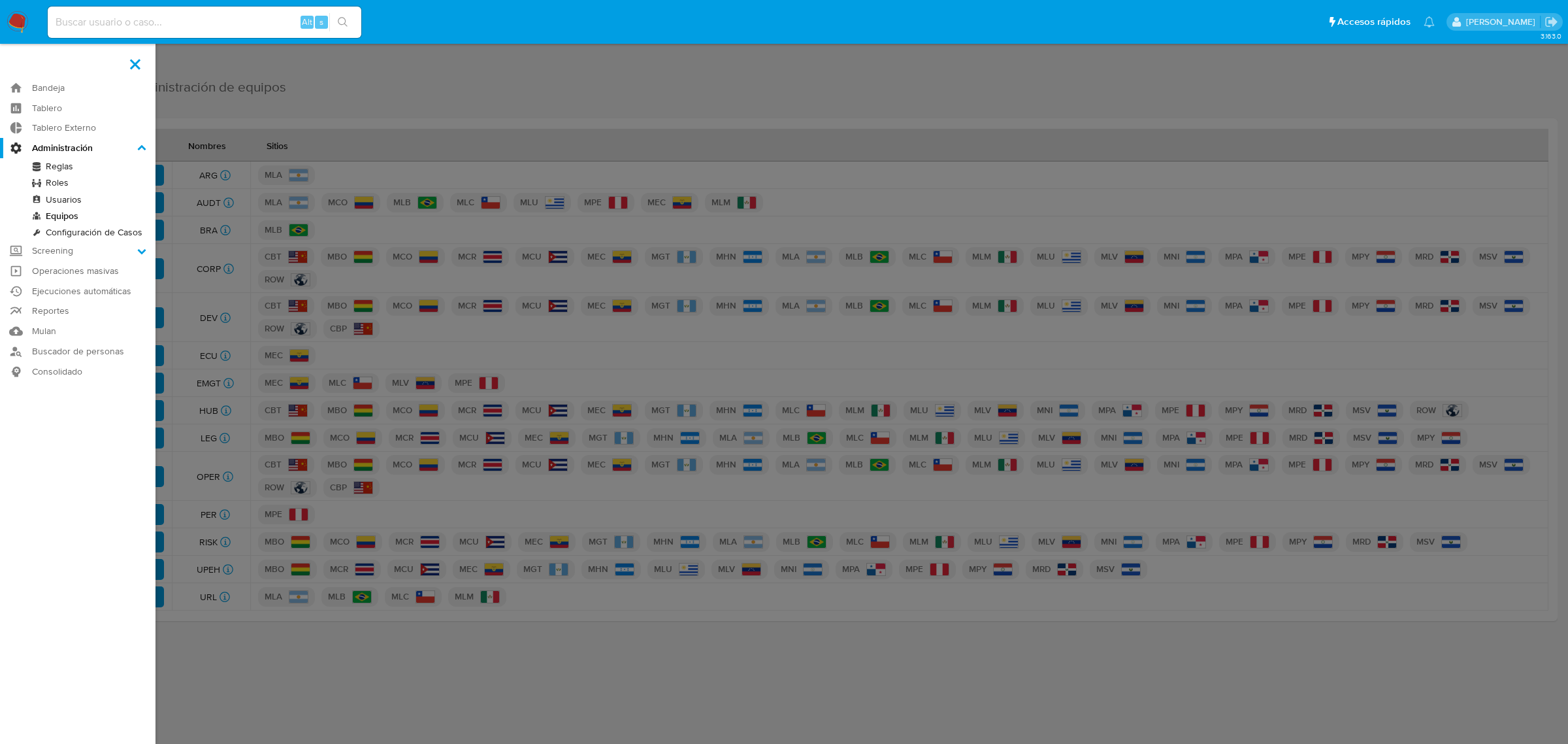
click at [0, 0] on input "Administración" at bounding box center [0, 0] width 0 height 0
click at [334, 690] on label at bounding box center [784, 372] width 1568 height 744
click at [0, 0] on input "checkbox" at bounding box center [0, 0] width 0 height 0
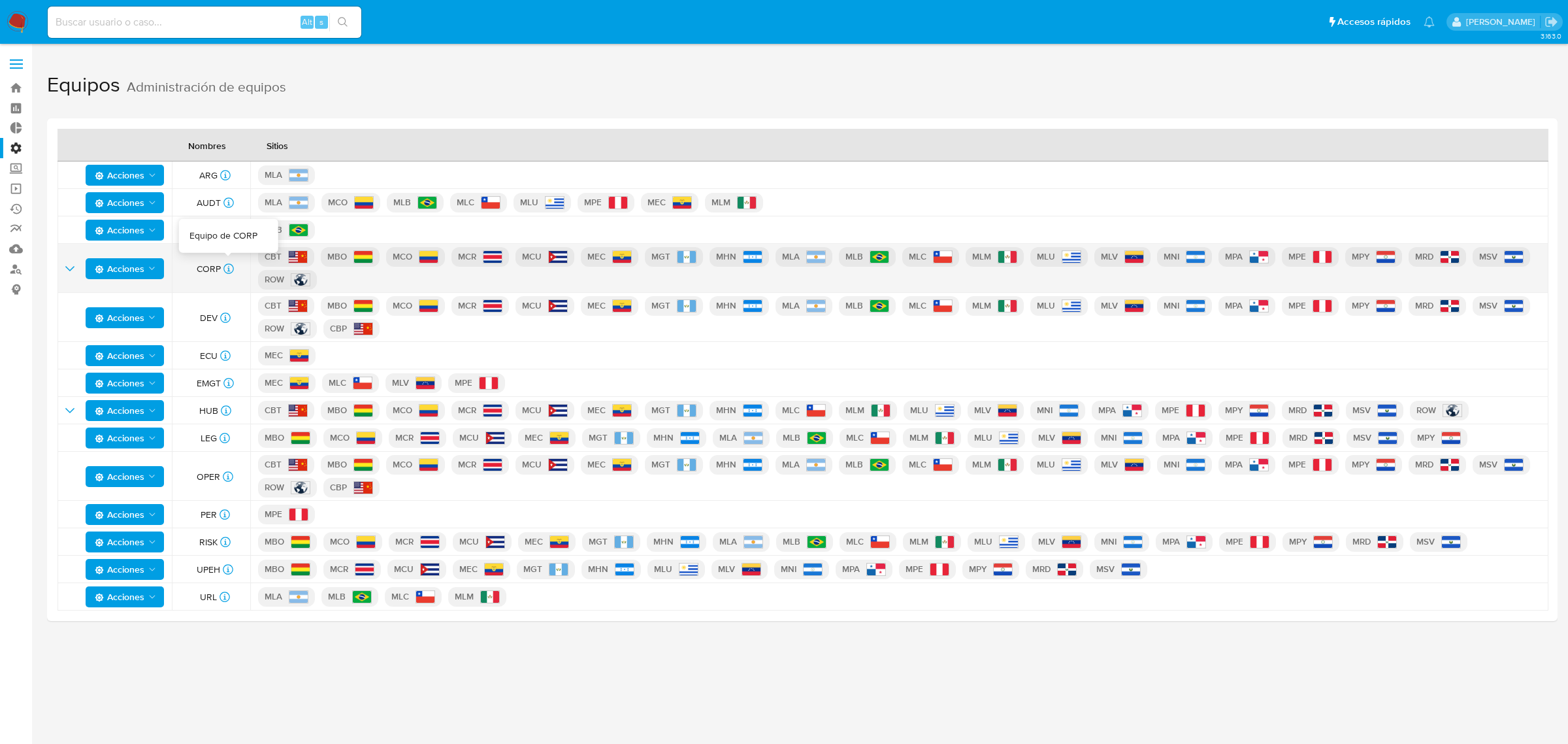
drag, startPoint x: 205, startPoint y: 265, endPoint x: 232, endPoint y: 270, distance: 27.5
click at [232, 270] on div "CORP Equipo de CORP" at bounding box center [215, 268] width 55 height 12
click at [190, 268] on div "CORP Equipo de CORP" at bounding box center [215, 268] width 55 height 12
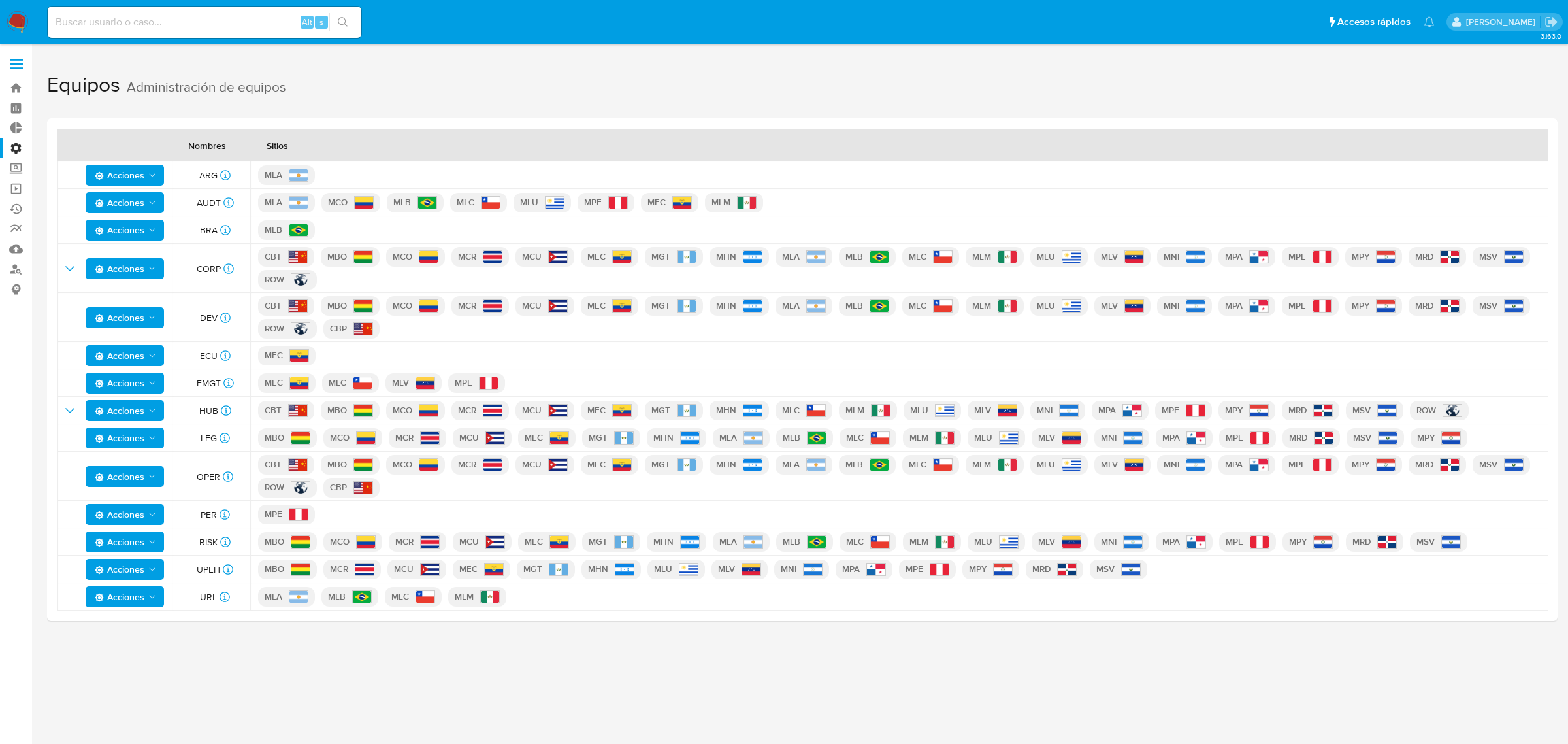
click at [10, 63] on span at bounding box center [16, 64] width 13 height 2
click at [0, 0] on input "checkbox" at bounding box center [0, 0] width 0 height 0
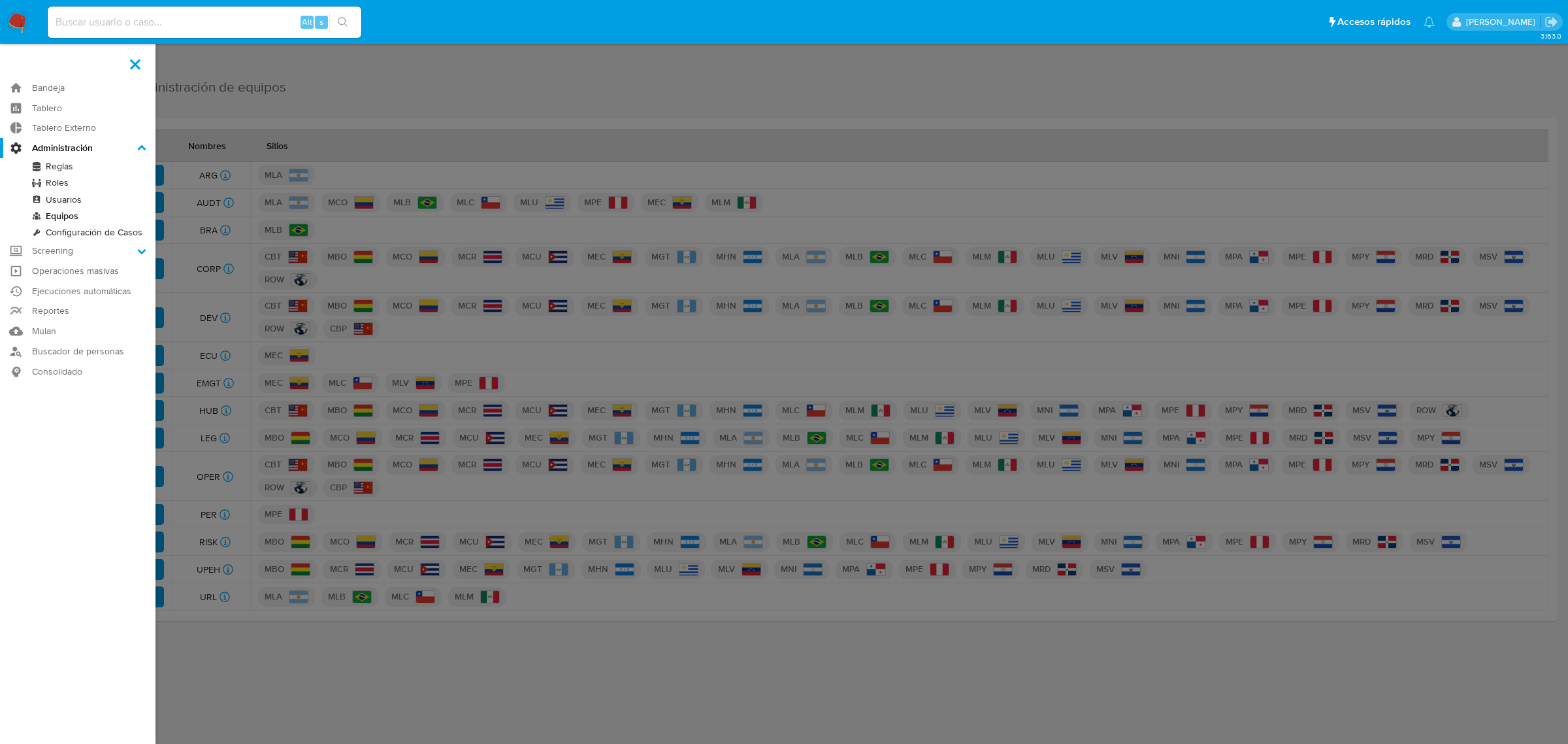
click at [69, 197] on link "Usuarios" at bounding box center [78, 200] width 156 height 17
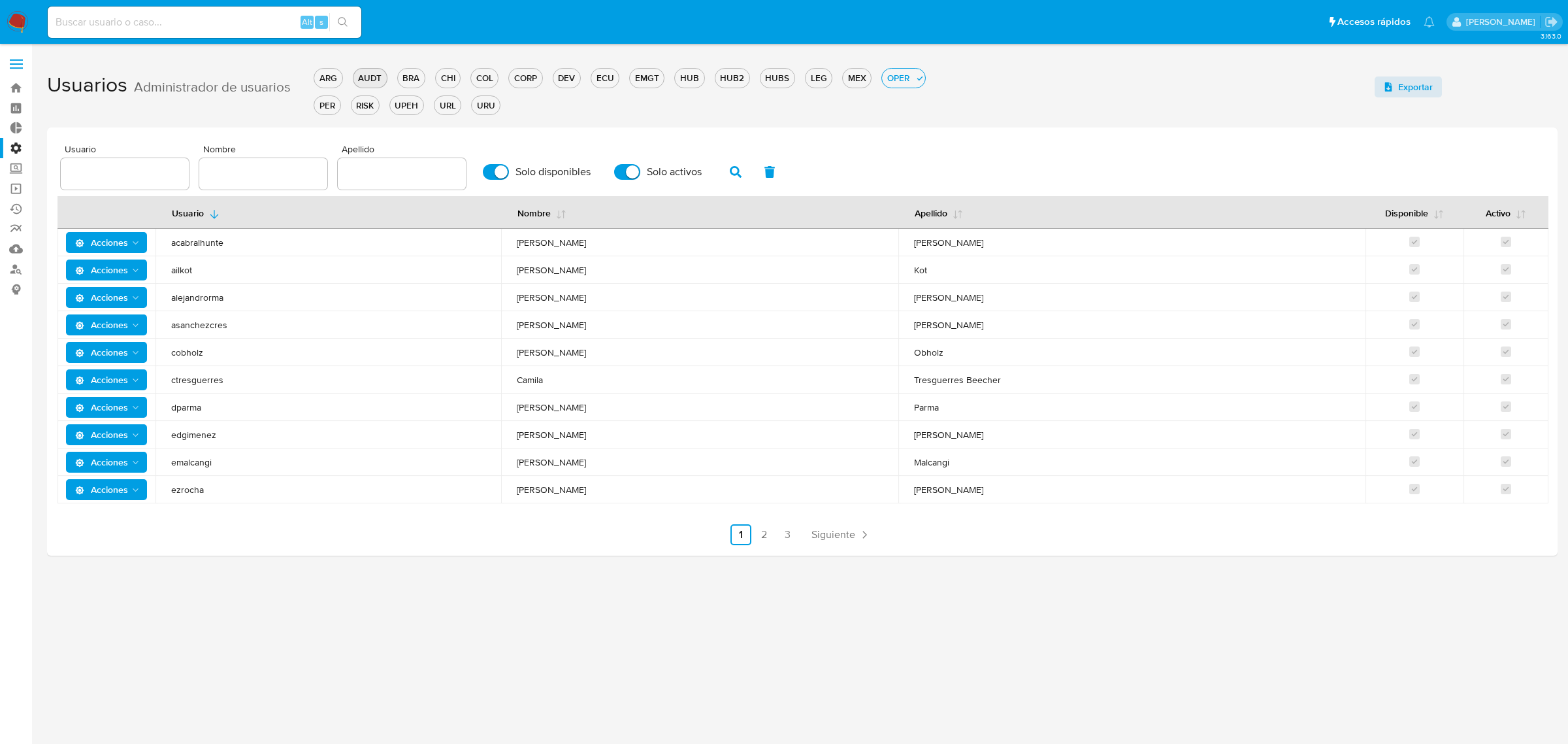
click at [369, 80] on div "AUDT" at bounding box center [370, 78] width 33 height 12
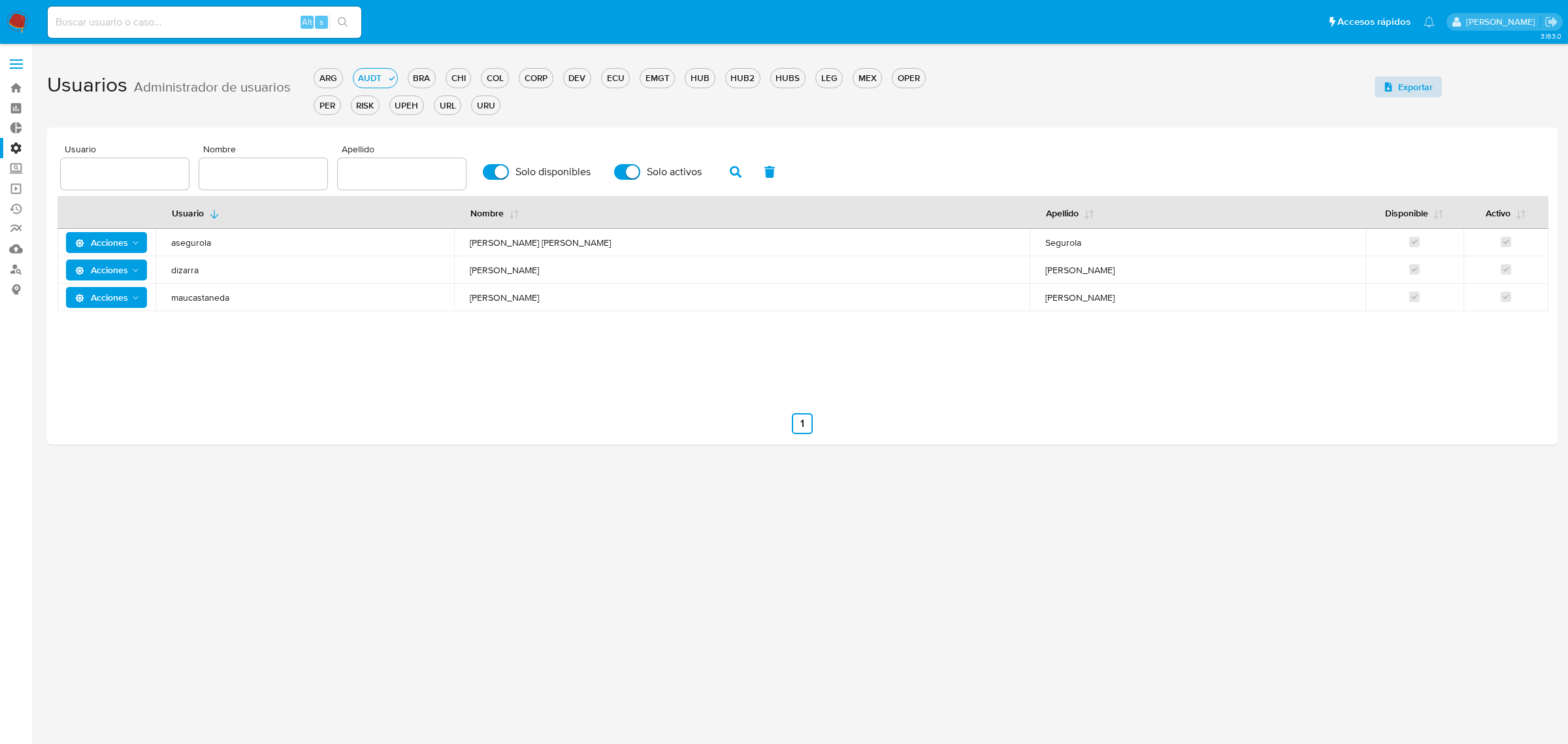
click at [1409, 90] on span "Exportar" at bounding box center [1415, 87] width 34 height 21
click at [404, 106] on div "UPEH" at bounding box center [407, 105] width 33 height 12
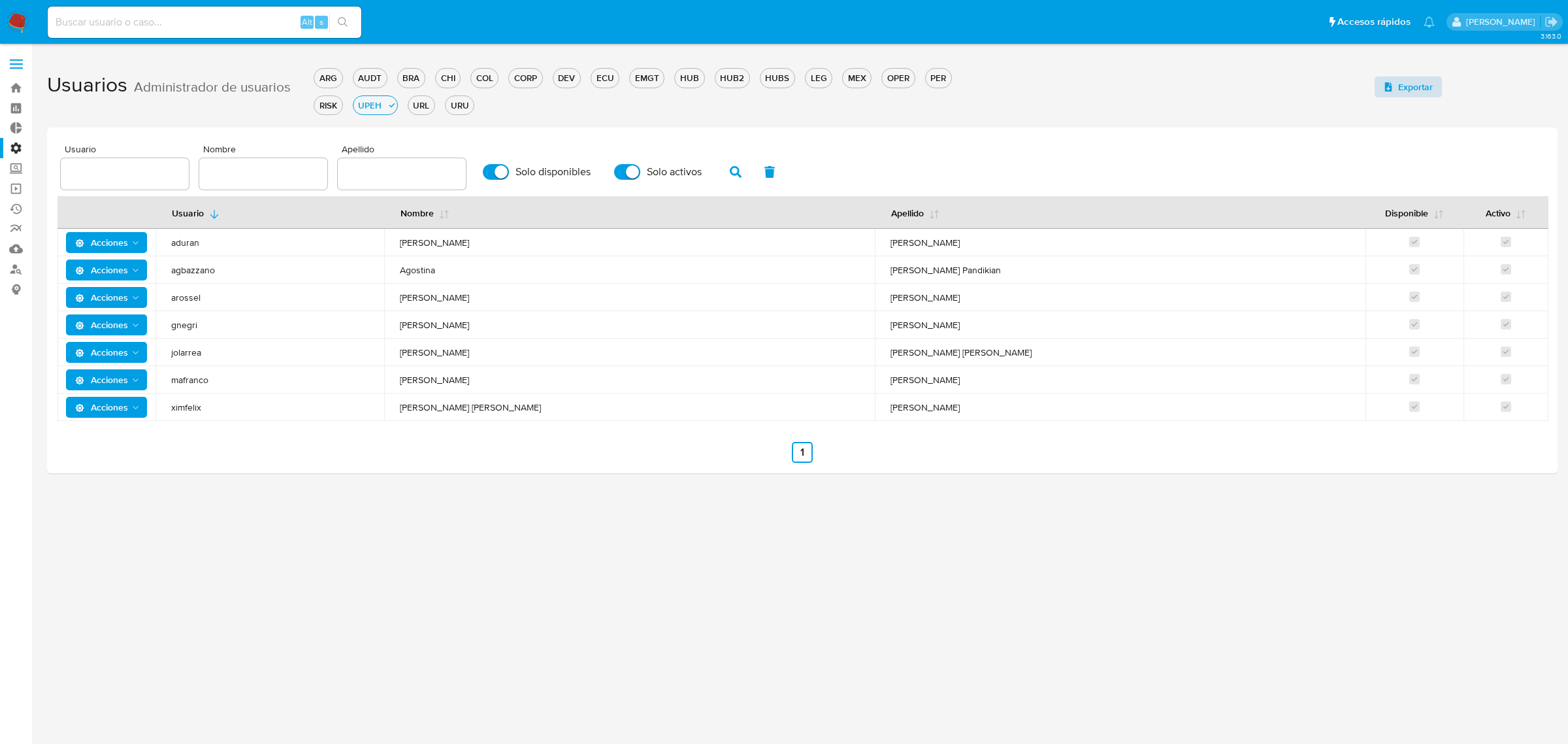
click at [1407, 89] on span "Exportar" at bounding box center [1415, 87] width 34 height 21
click at [520, 79] on div "CORP" at bounding box center [525, 78] width 32 height 12
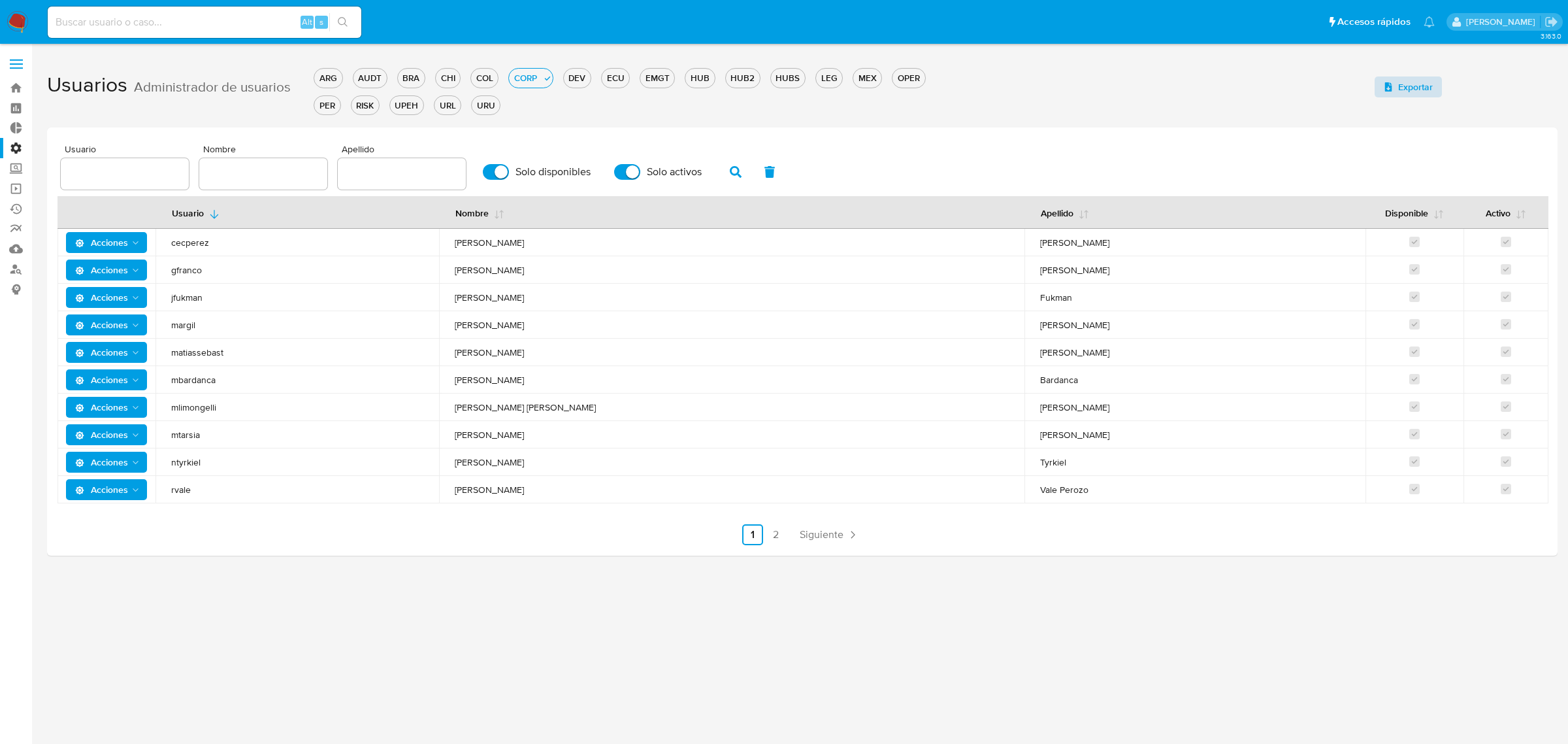
click at [1418, 90] on span "Exportar" at bounding box center [1415, 87] width 34 height 21
click at [575, 79] on div "DEV" at bounding box center [577, 78] width 27 height 12
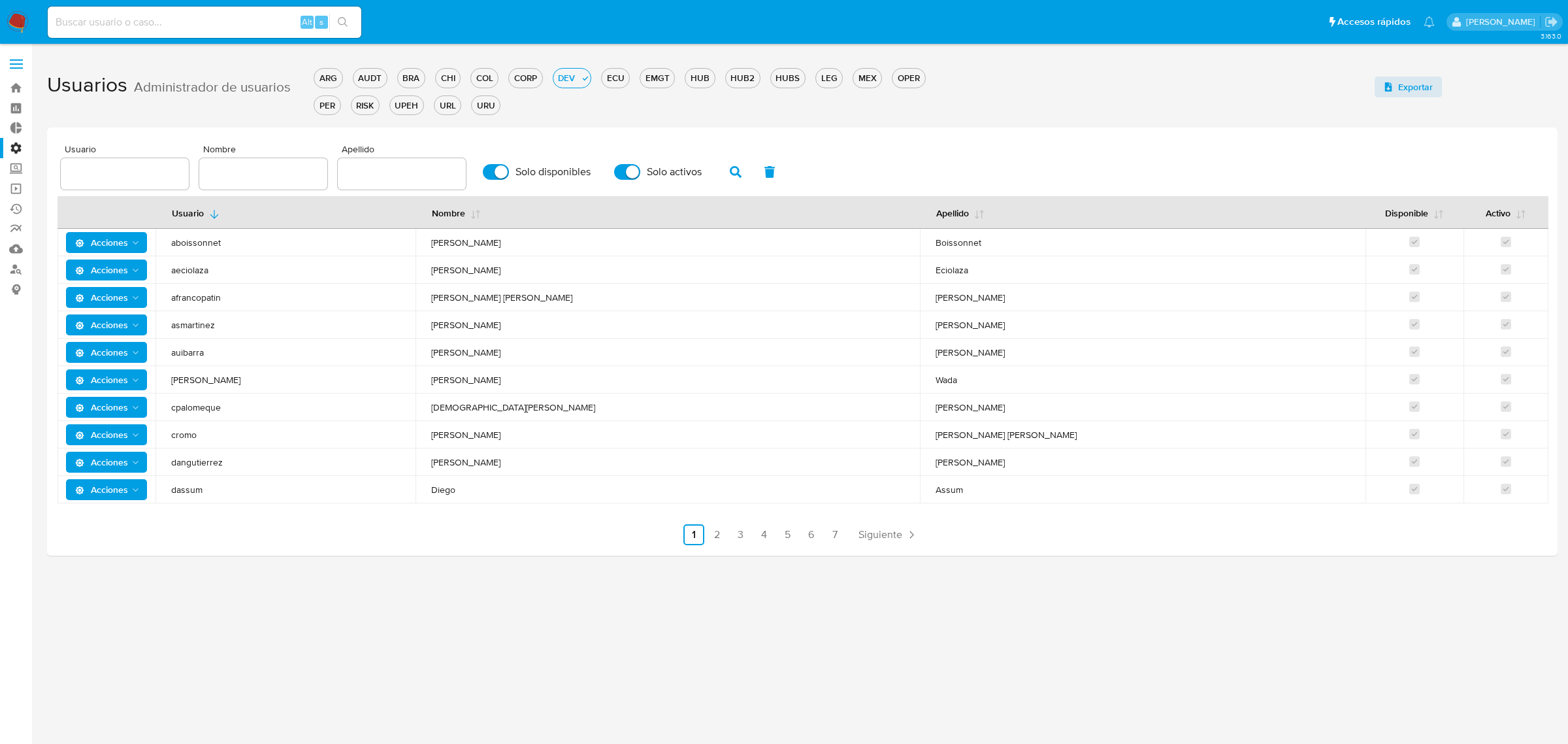
drag, startPoint x: 717, startPoint y: 531, endPoint x: 712, endPoint y: 536, distance: 7.1
click at [717, 531] on link "2" at bounding box center [717, 534] width 21 height 21
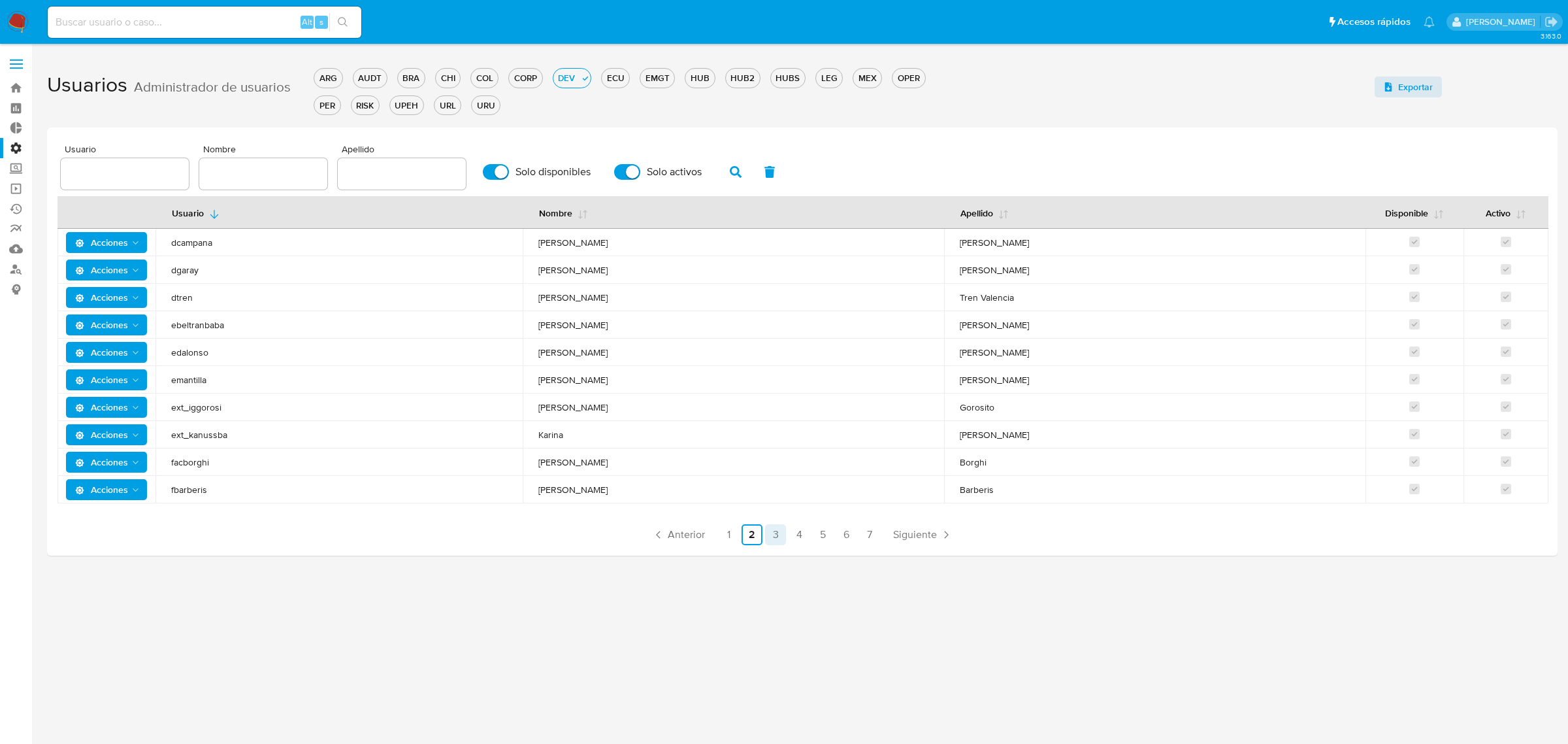
click at [774, 536] on link "3" at bounding box center [775, 534] width 21 height 21
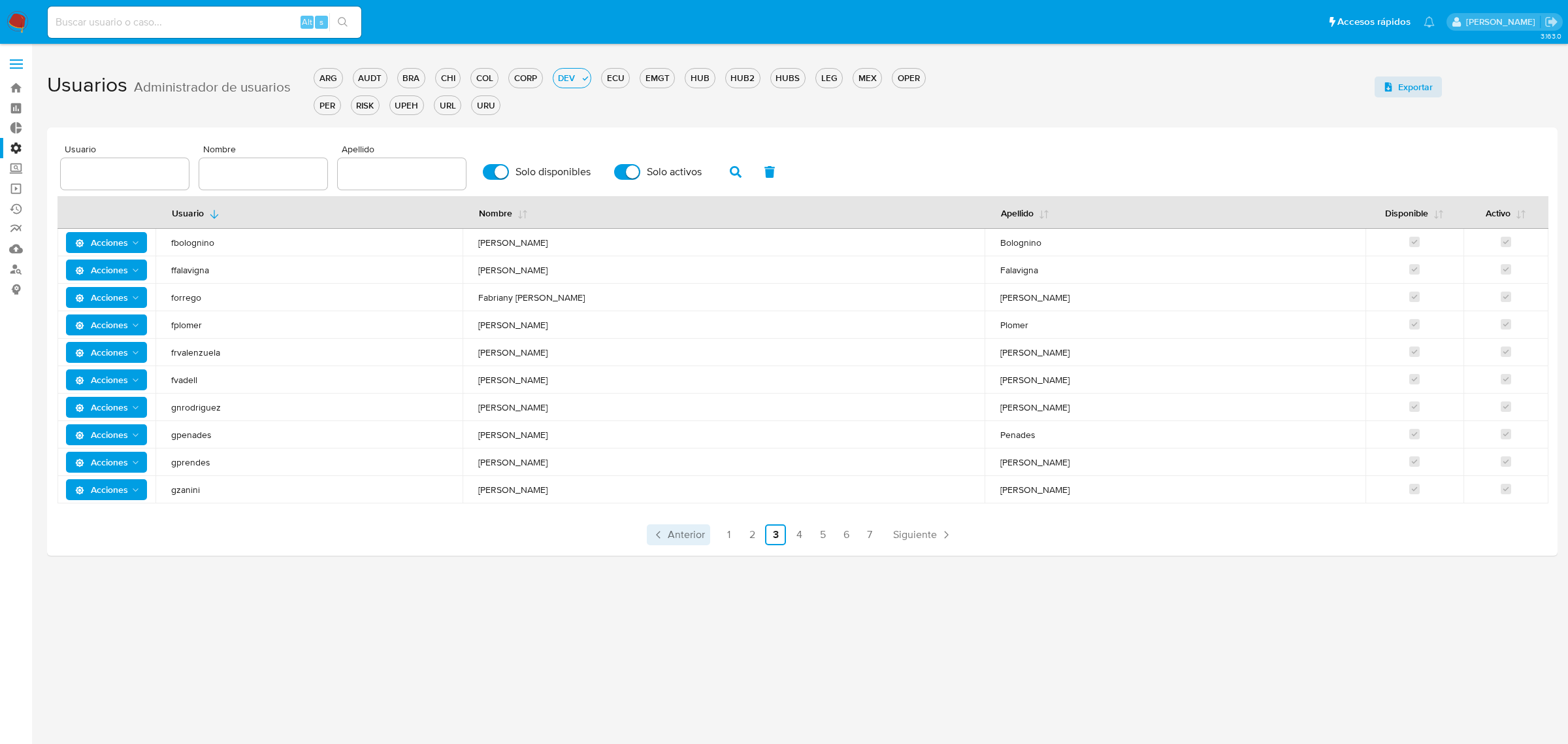
click at [682, 531] on span "Anterior" at bounding box center [686, 534] width 37 height 10
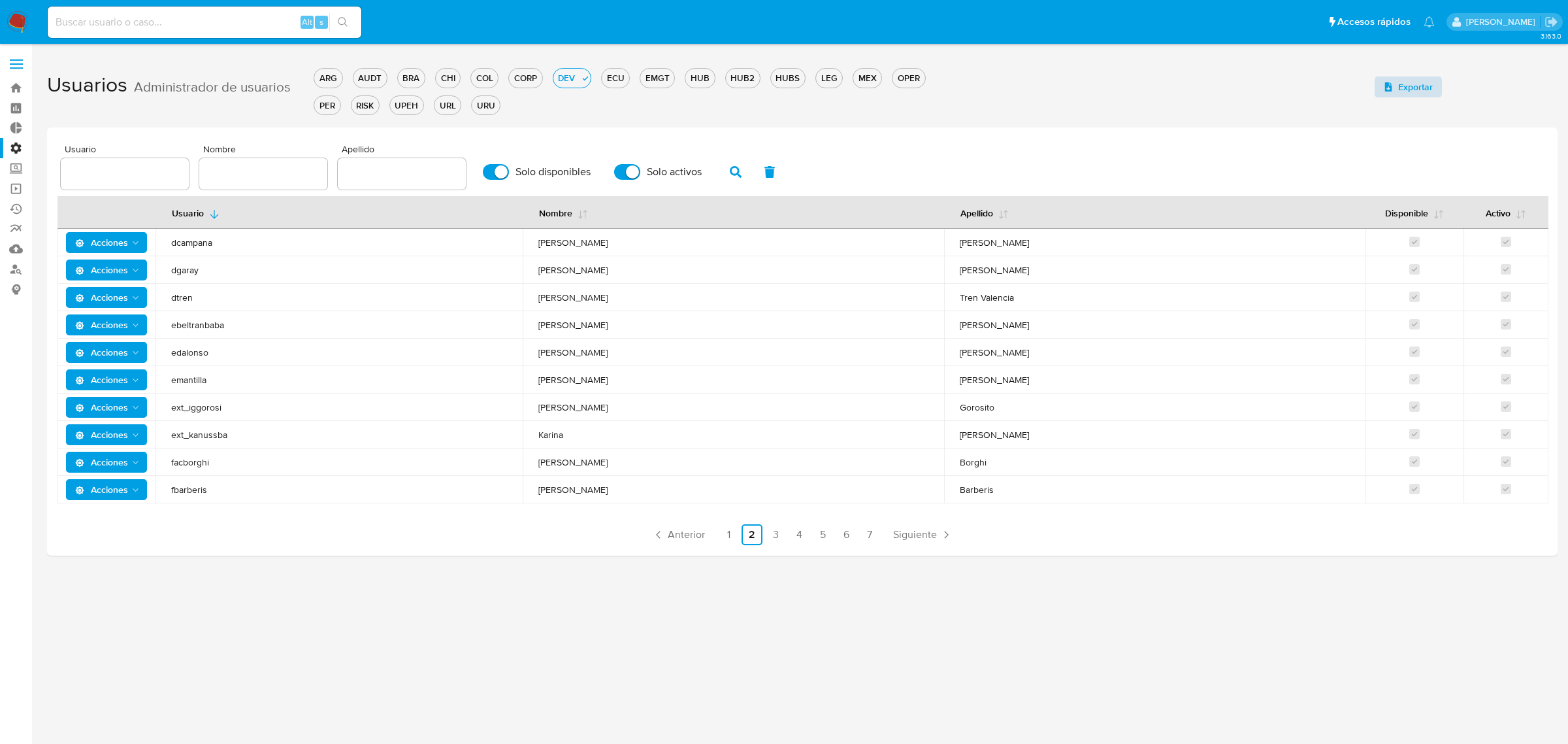
click at [1421, 83] on span "Exportar" at bounding box center [1415, 87] width 34 height 21
click at [646, 82] on div "EMGT" at bounding box center [657, 78] width 34 height 12
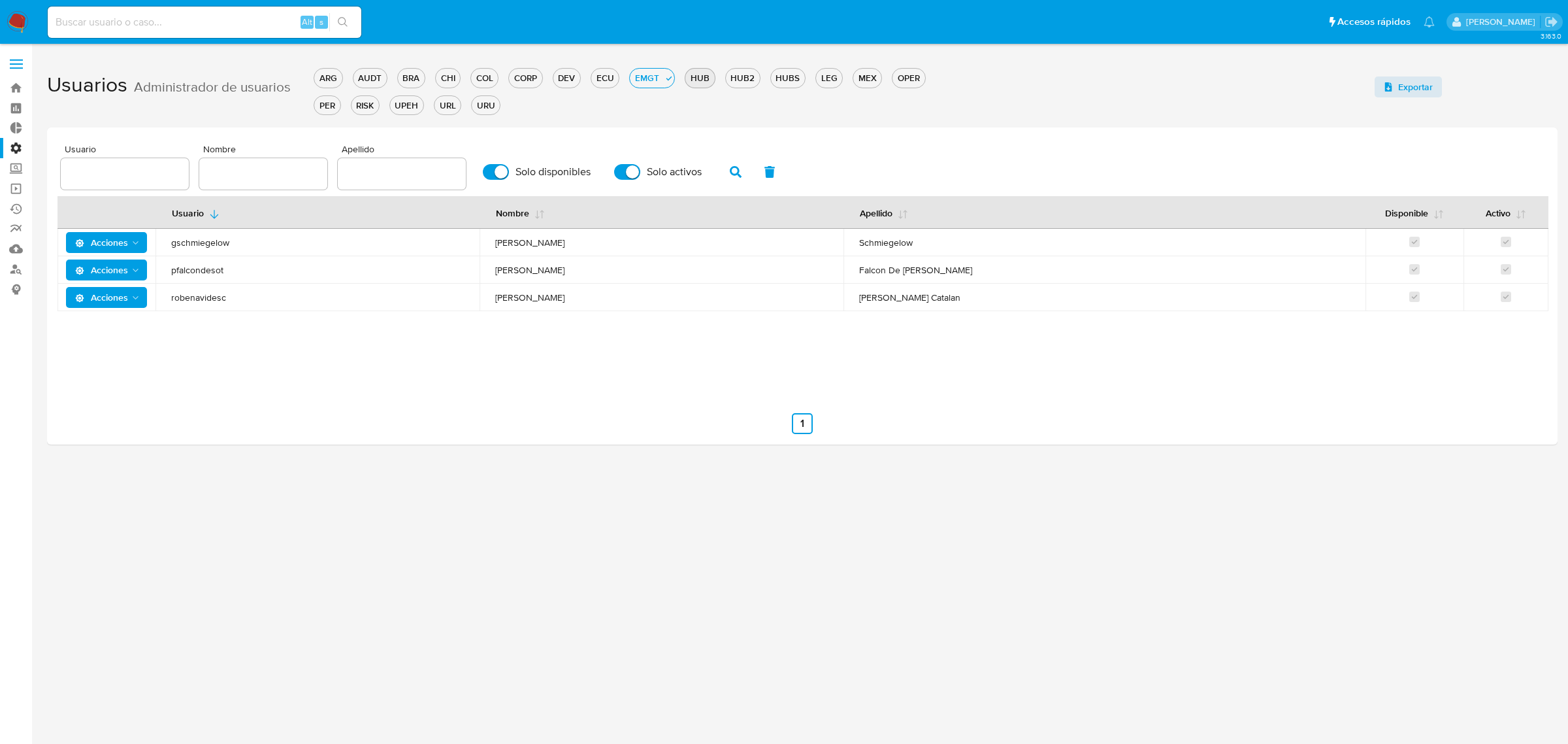
click at [700, 76] on div "HUB" at bounding box center [700, 78] width 29 height 12
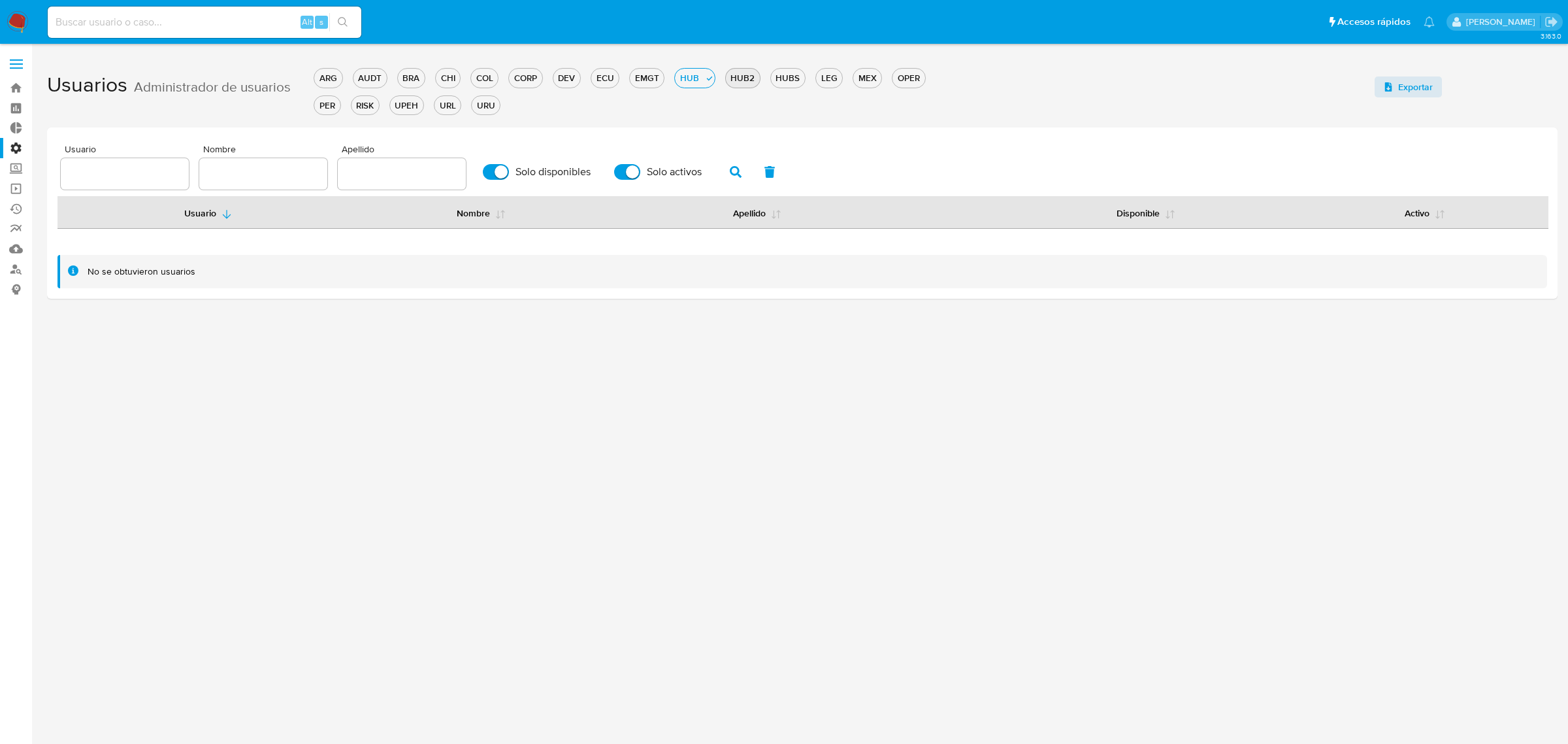
click at [733, 81] on div "HUB2" at bounding box center [742, 78] width 34 height 12
click at [780, 79] on div "HUBS" at bounding box center [787, 78] width 34 height 12
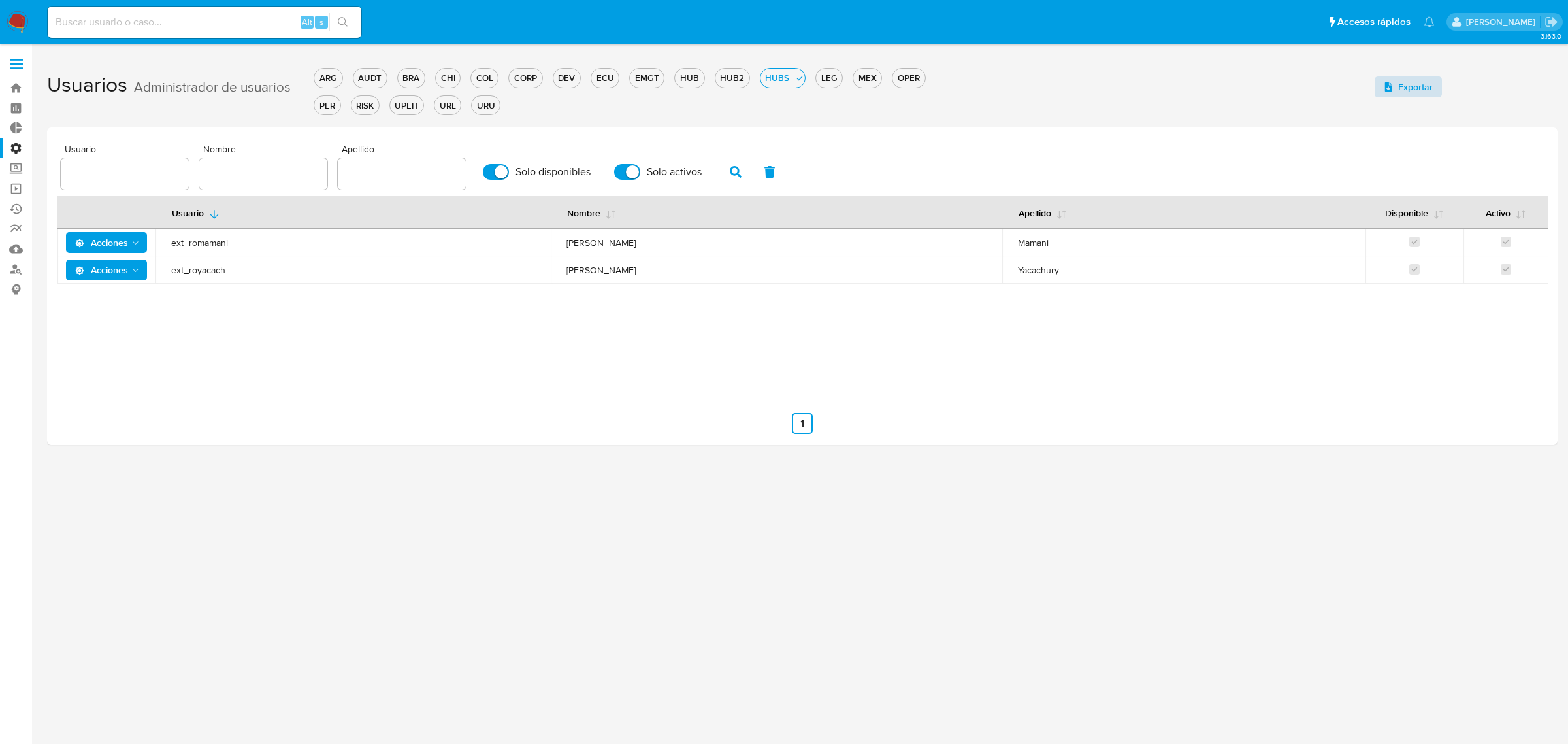
click at [1403, 88] on span "Exportar" at bounding box center [1415, 87] width 34 height 21
click at [831, 80] on div "LEG" at bounding box center [829, 78] width 26 height 12
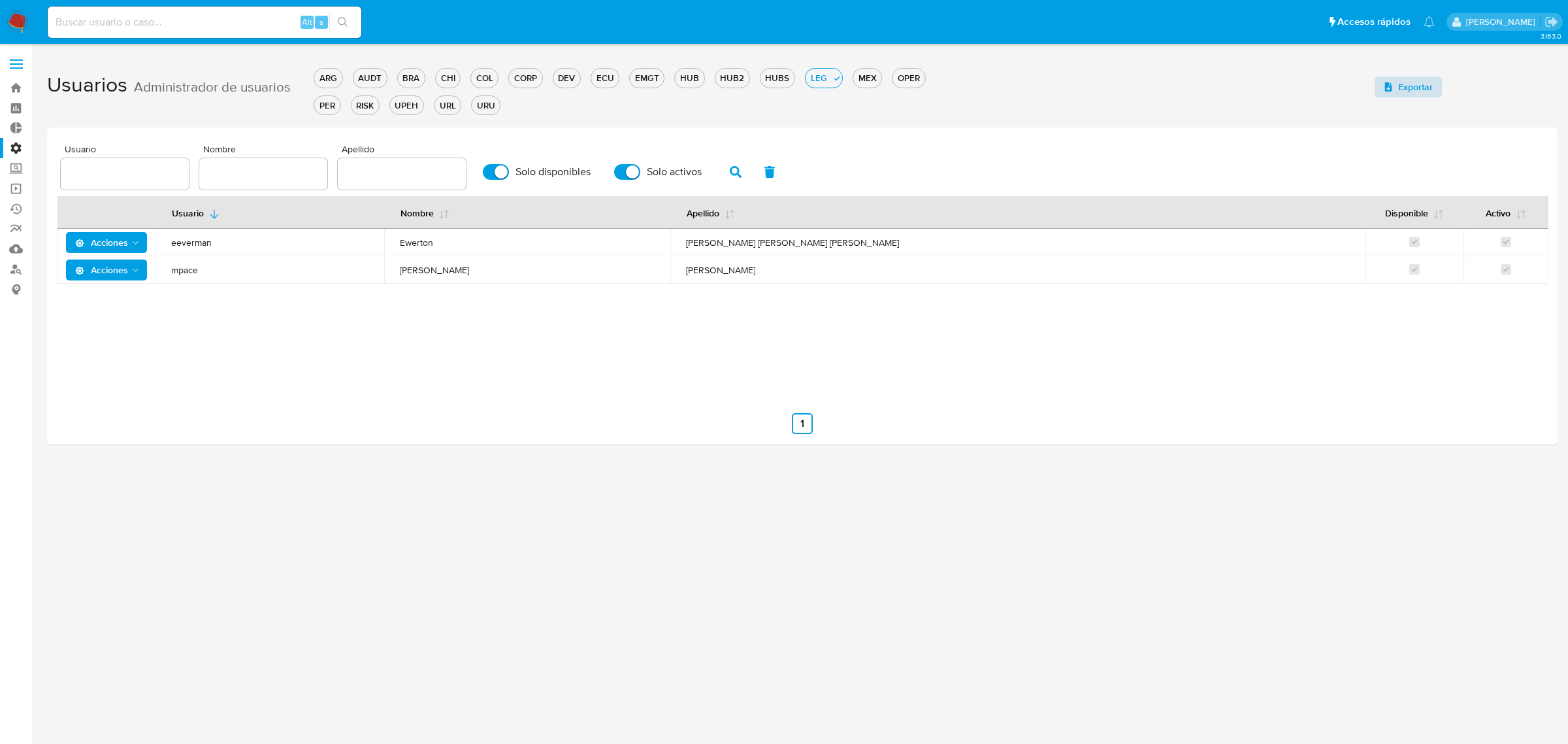
click at [1418, 90] on span "Exportar" at bounding box center [1415, 87] width 34 height 21
click at [911, 81] on div "OPER" at bounding box center [908, 78] width 32 height 12
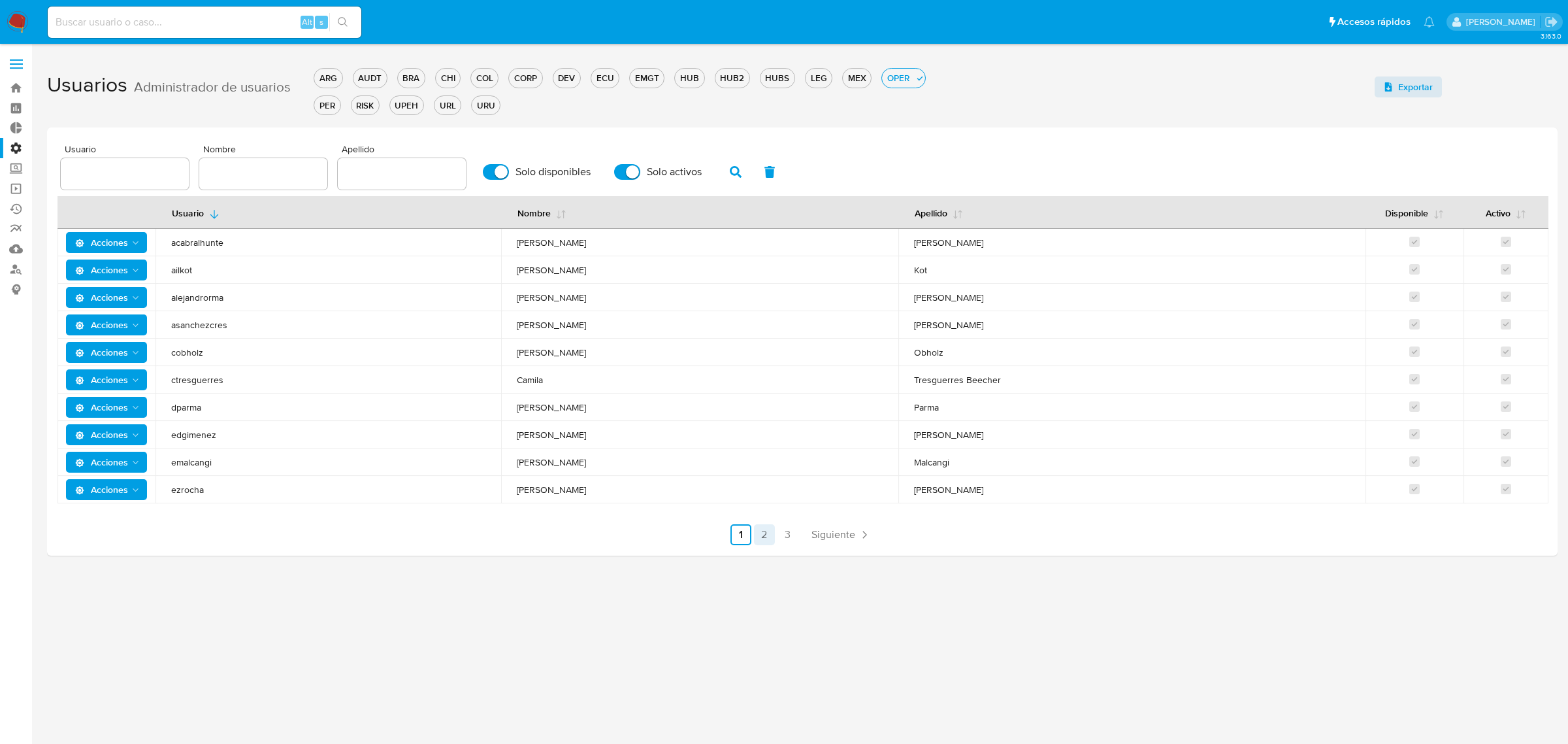
click at [768, 530] on link "2" at bounding box center [764, 534] width 21 height 21
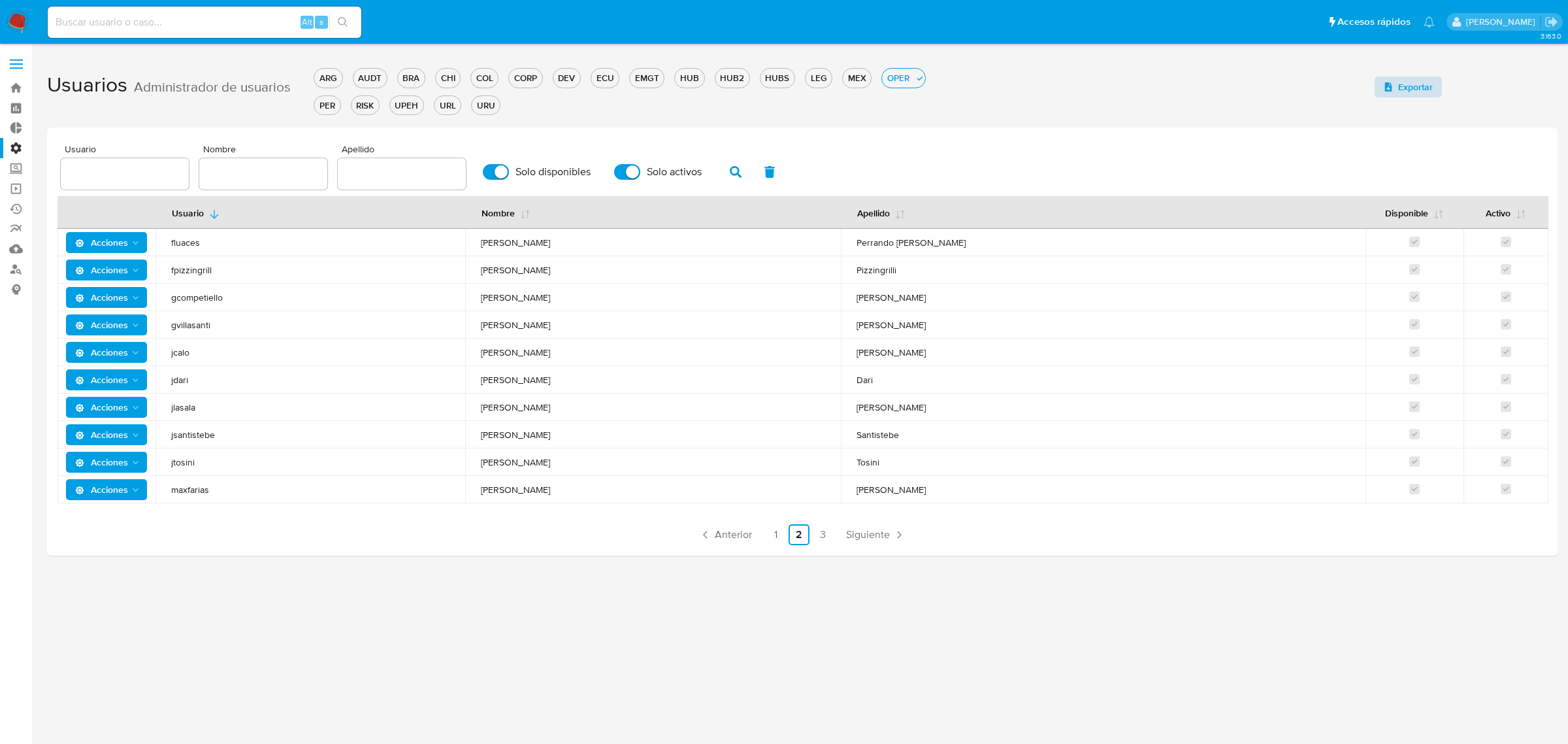
click at [1432, 87] on span "Exportar" at bounding box center [1415, 87] width 34 height 21
click at [357, 106] on div "RISK" at bounding box center [365, 105] width 28 height 12
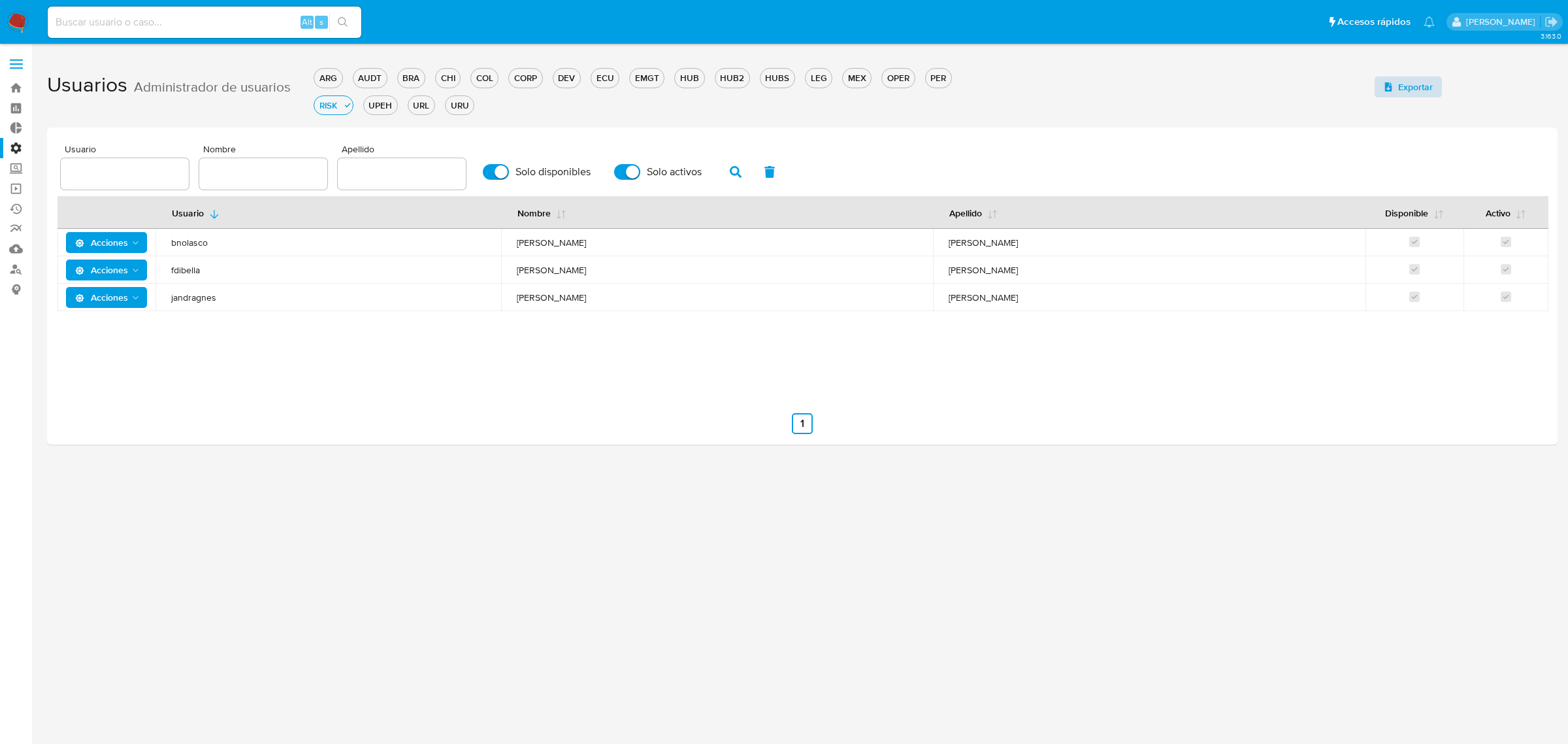
click at [1407, 92] on span "Exportar" at bounding box center [1415, 87] width 34 height 21
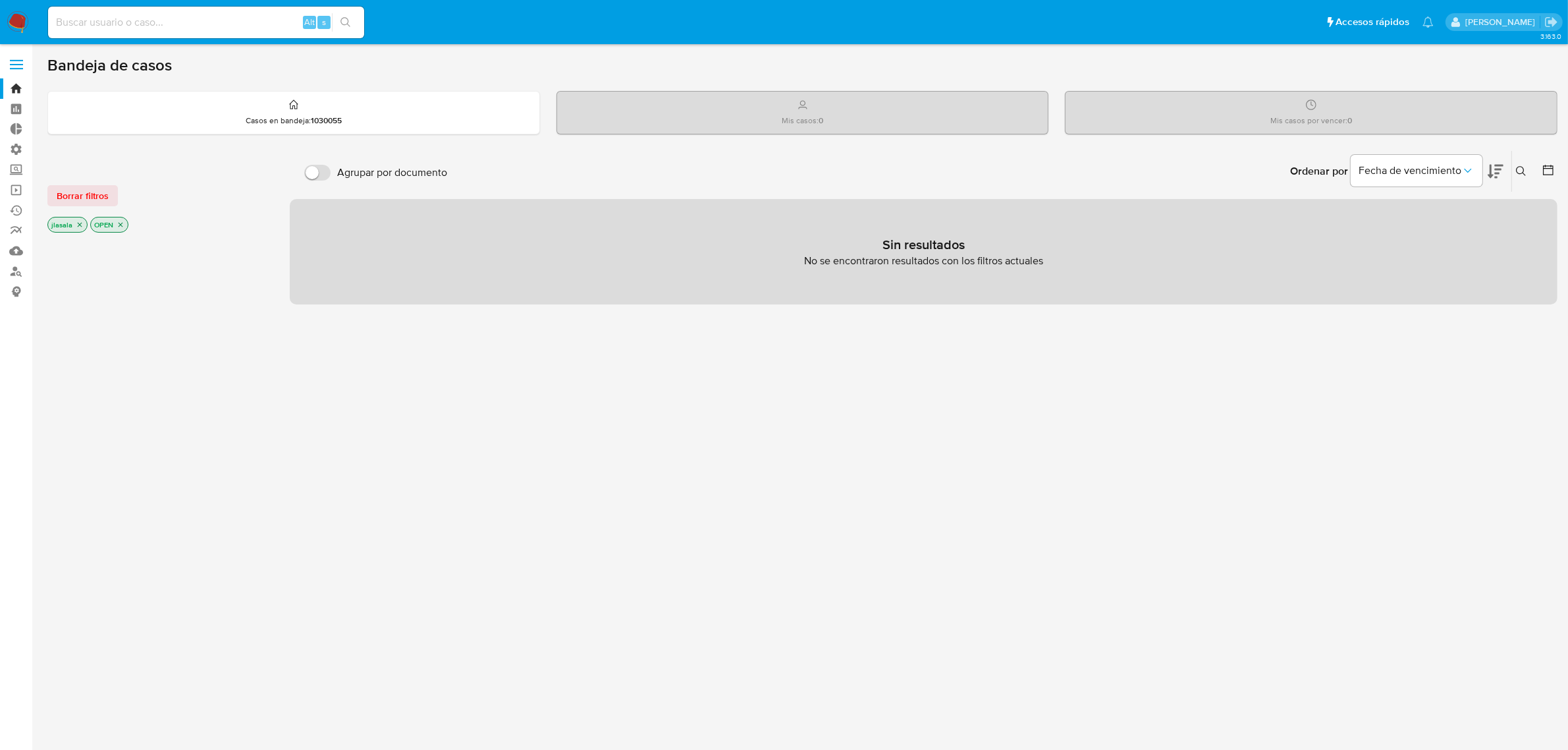
click at [12, 66] on label at bounding box center [16, 65] width 33 height 28
click at [0, 0] on input "checkbox" at bounding box center [0, 0] width 0 height 0
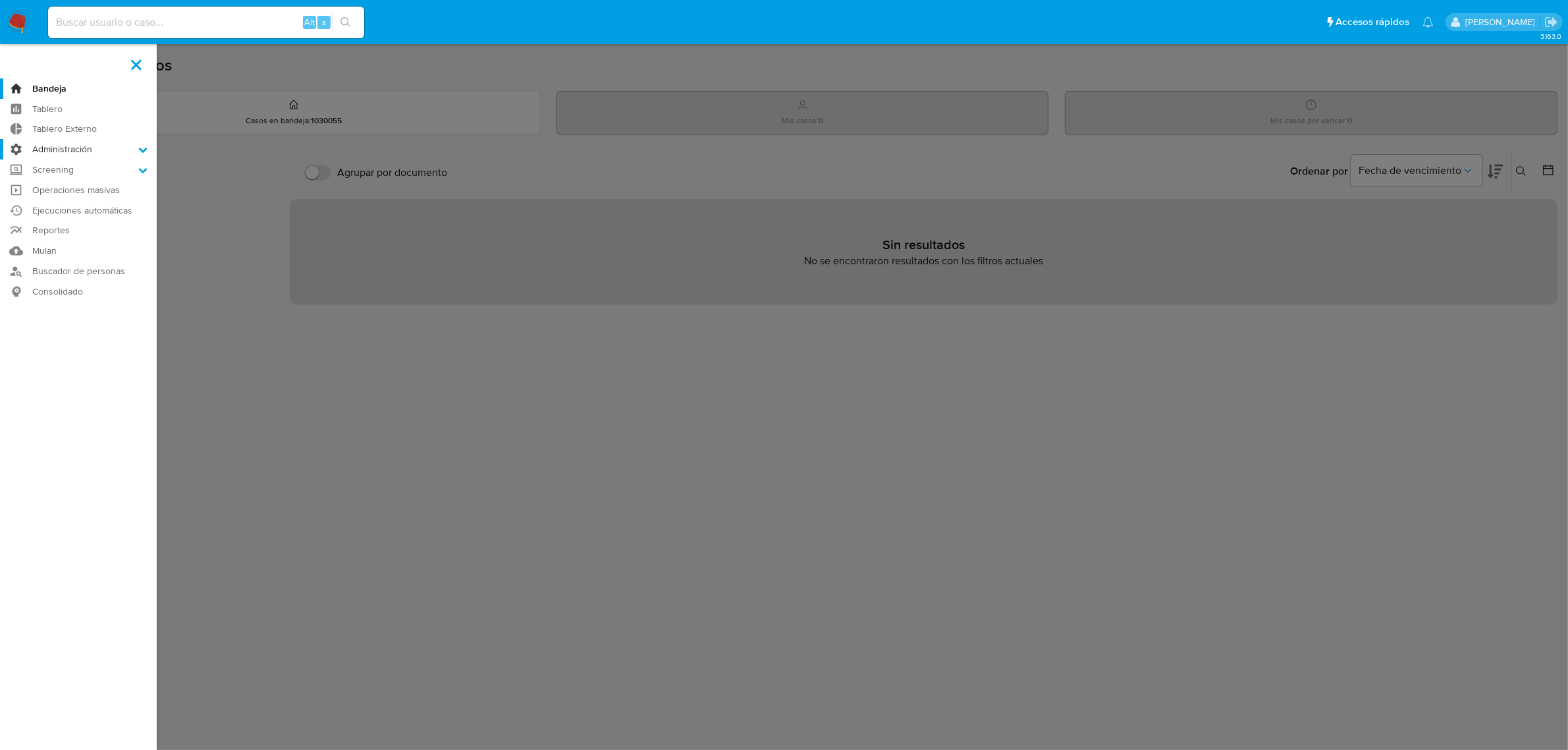
click at [91, 149] on label "Administración" at bounding box center [79, 149] width 157 height 20
click at [0, 0] on input "Administración" at bounding box center [0, 0] width 0 height 0
click at [69, 199] on link "Usuarios" at bounding box center [79, 202] width 157 height 17
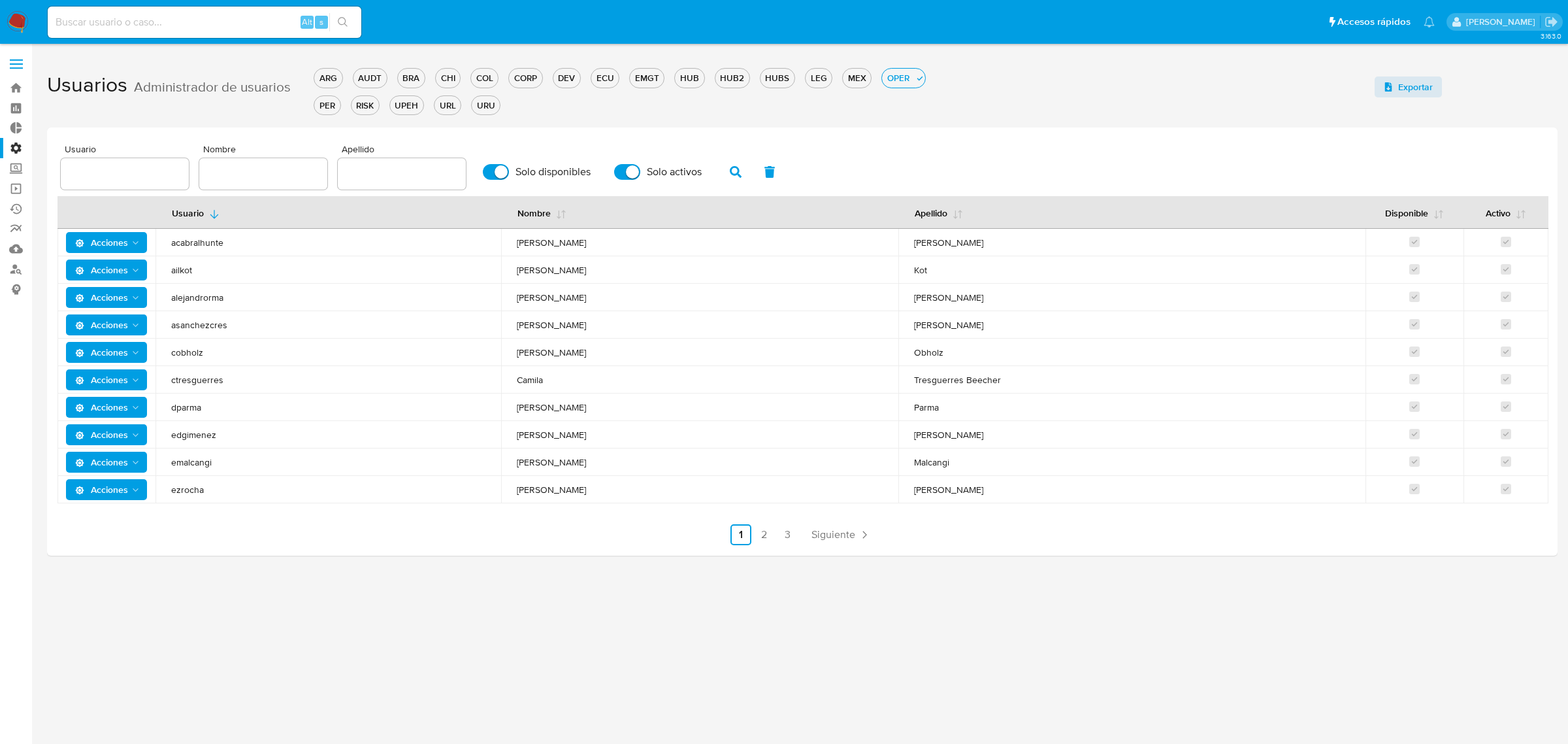
click at [15, 149] on label "Administración" at bounding box center [78, 148] width 156 height 20
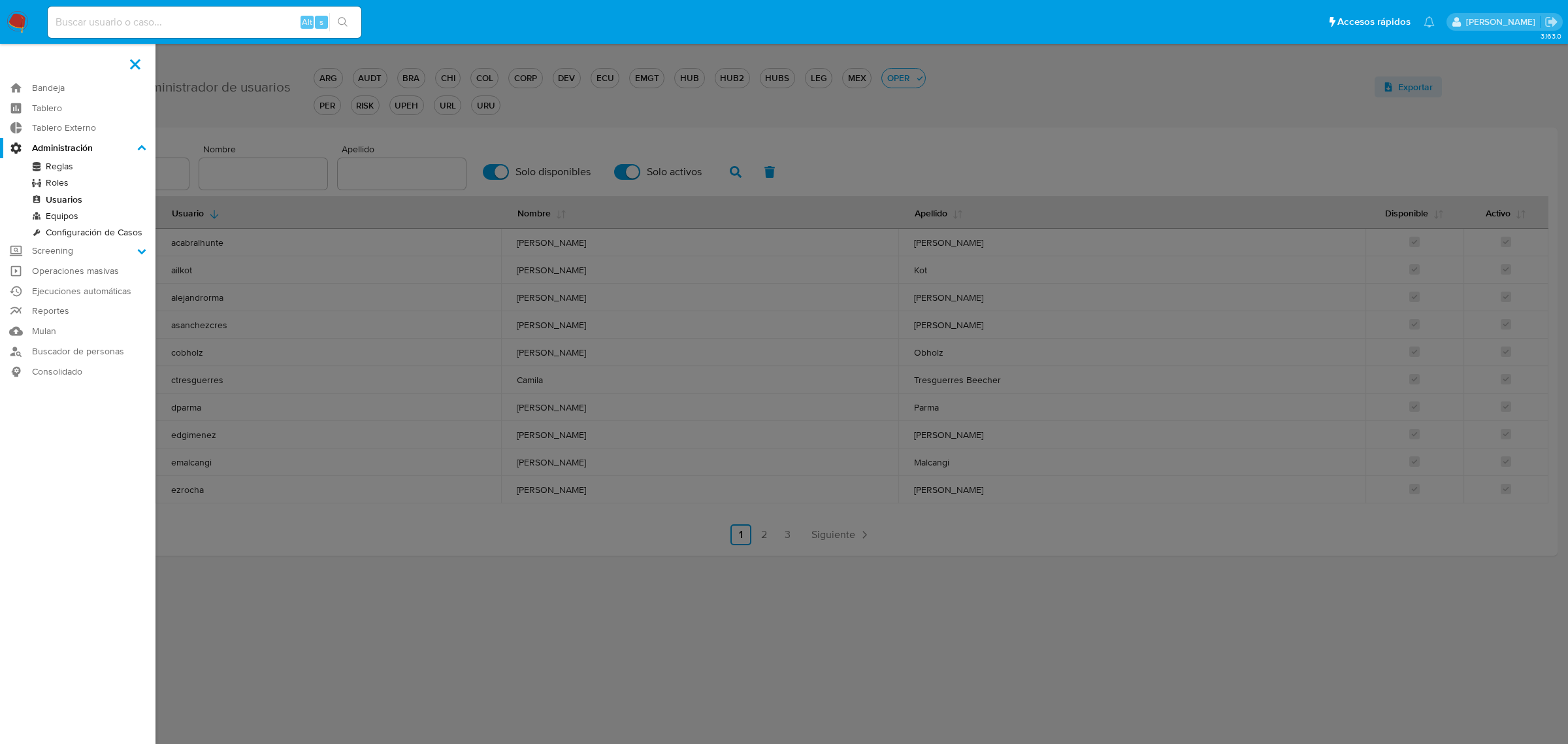
click at [0, 0] on input "Administración" at bounding box center [0, 0] width 0 height 0
click at [65, 218] on link "Equipos" at bounding box center [78, 216] width 156 height 17
